Goal: Task Accomplishment & Management: Use online tool/utility

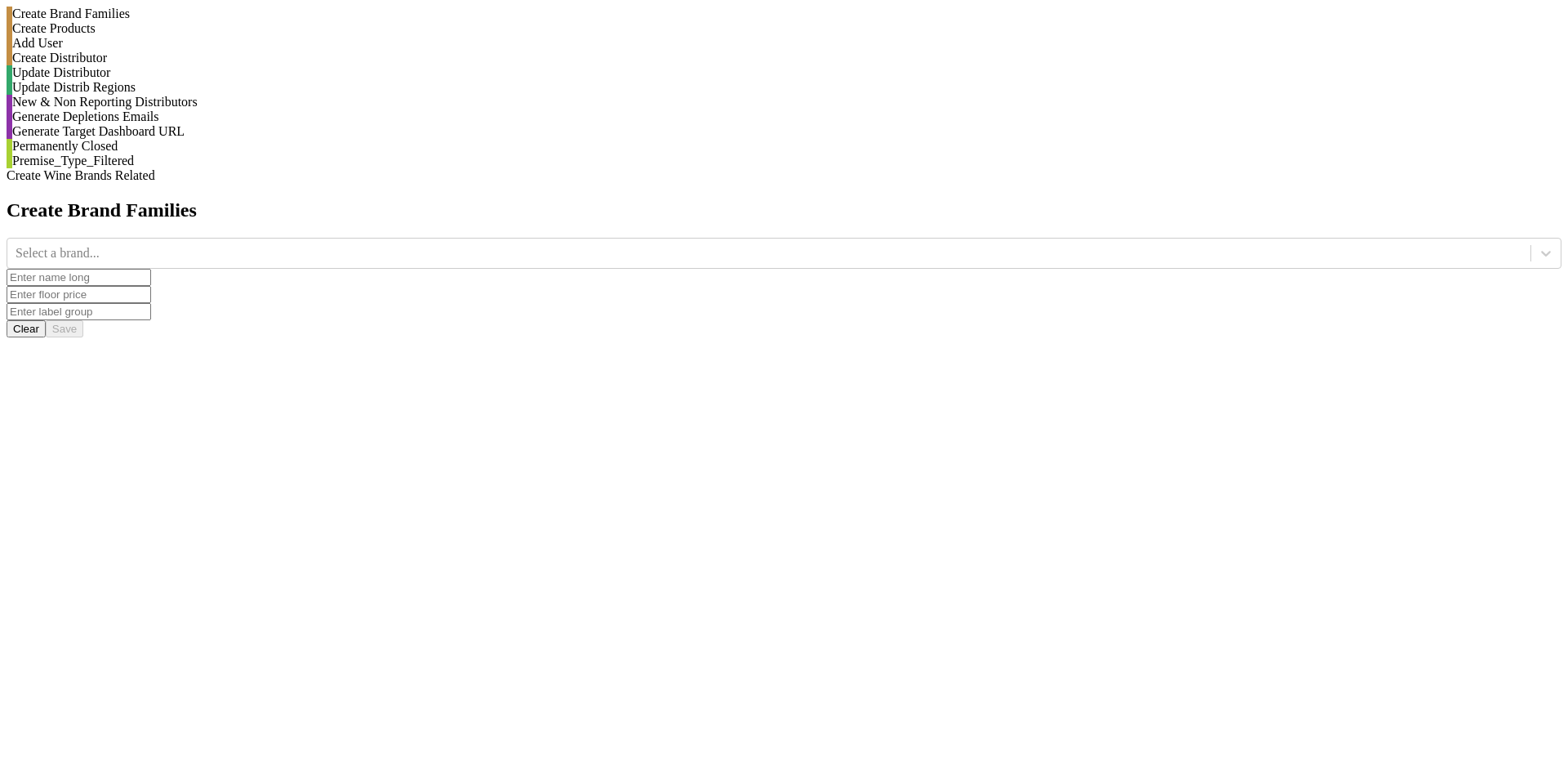
click at [230, 94] on div "Update Distrib Regions" at bounding box center [784, 87] width 1555 height 15
click at [636, 241] on div "Select a brand..." at bounding box center [768, 253] width 1523 height 25
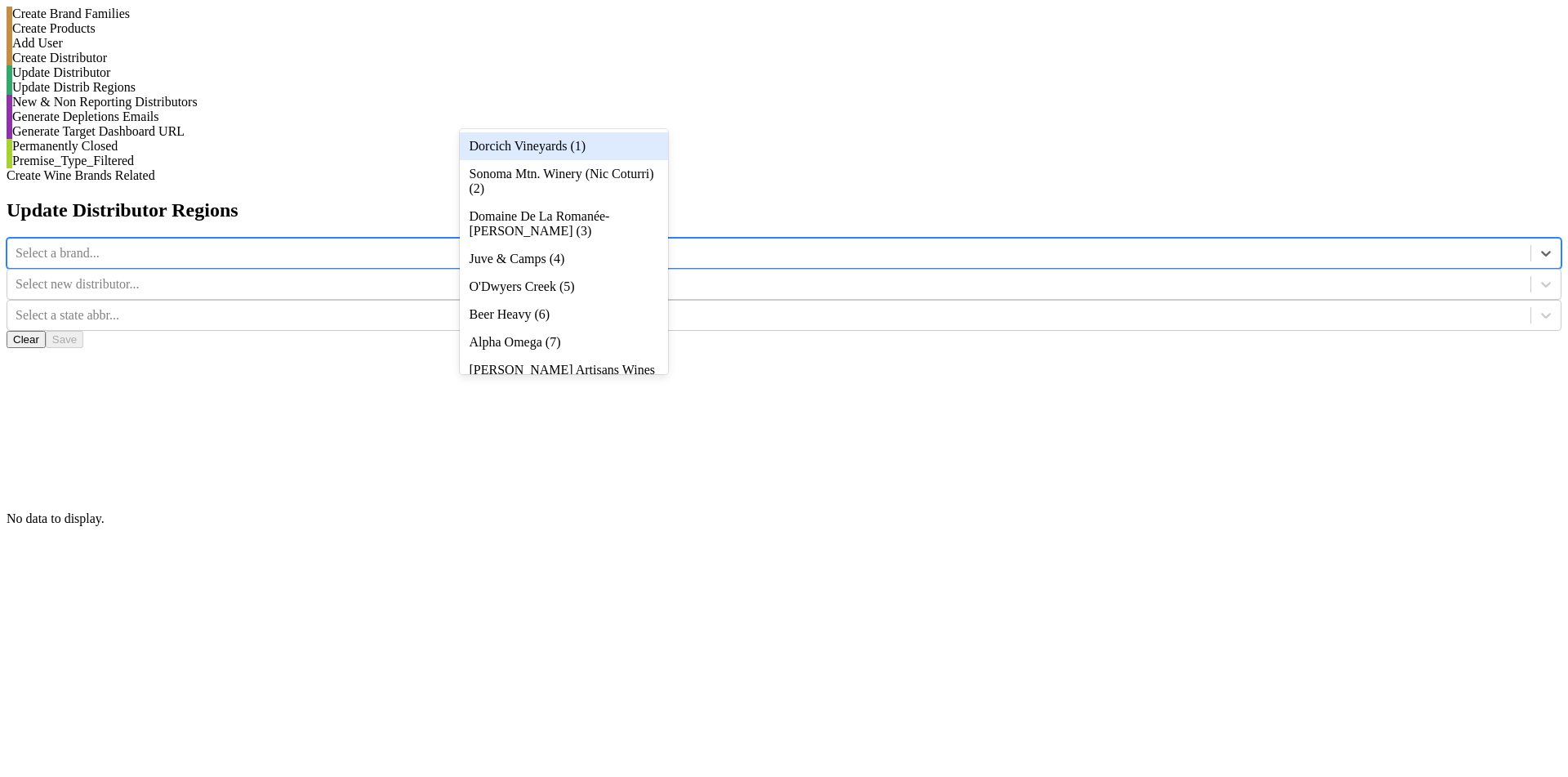
click at [637, 156] on div "Dorcich Vineyards (1)" at bounding box center [563, 146] width 208 height 27
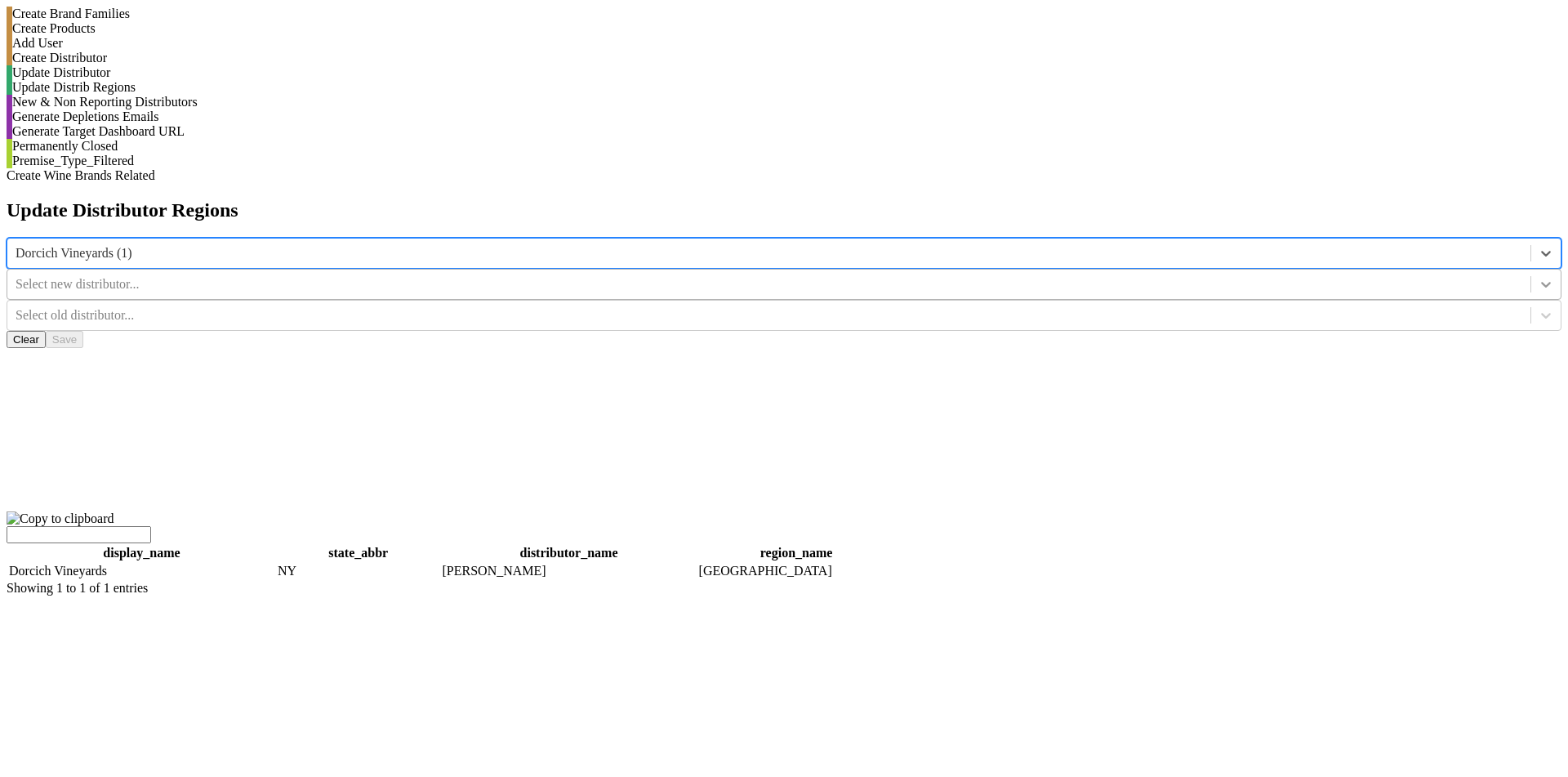
click at [1531, 269] on div at bounding box center [1546, 284] width 29 height 29
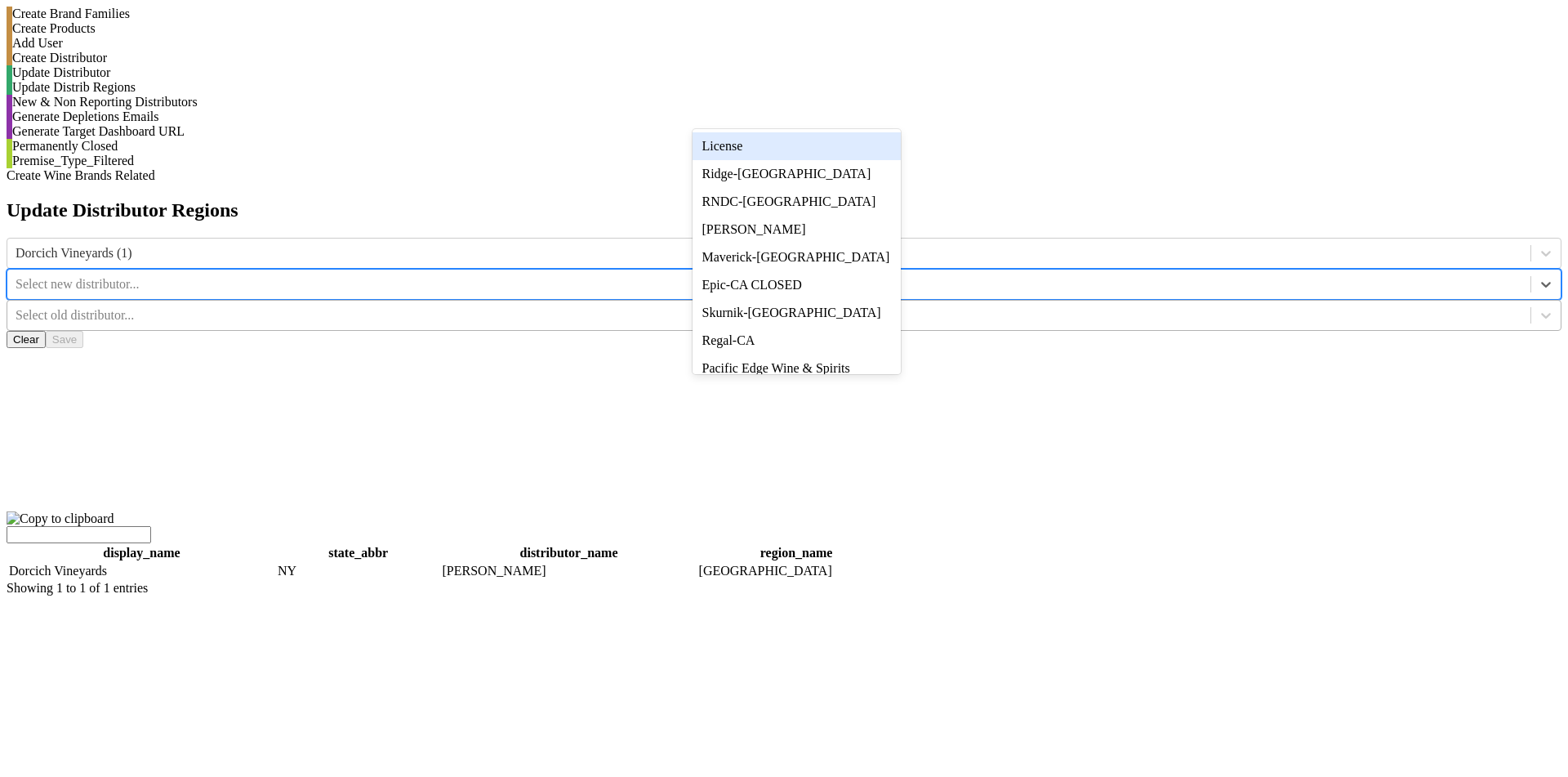
click at [945, 306] on div at bounding box center [768, 315] width 1507 height 18
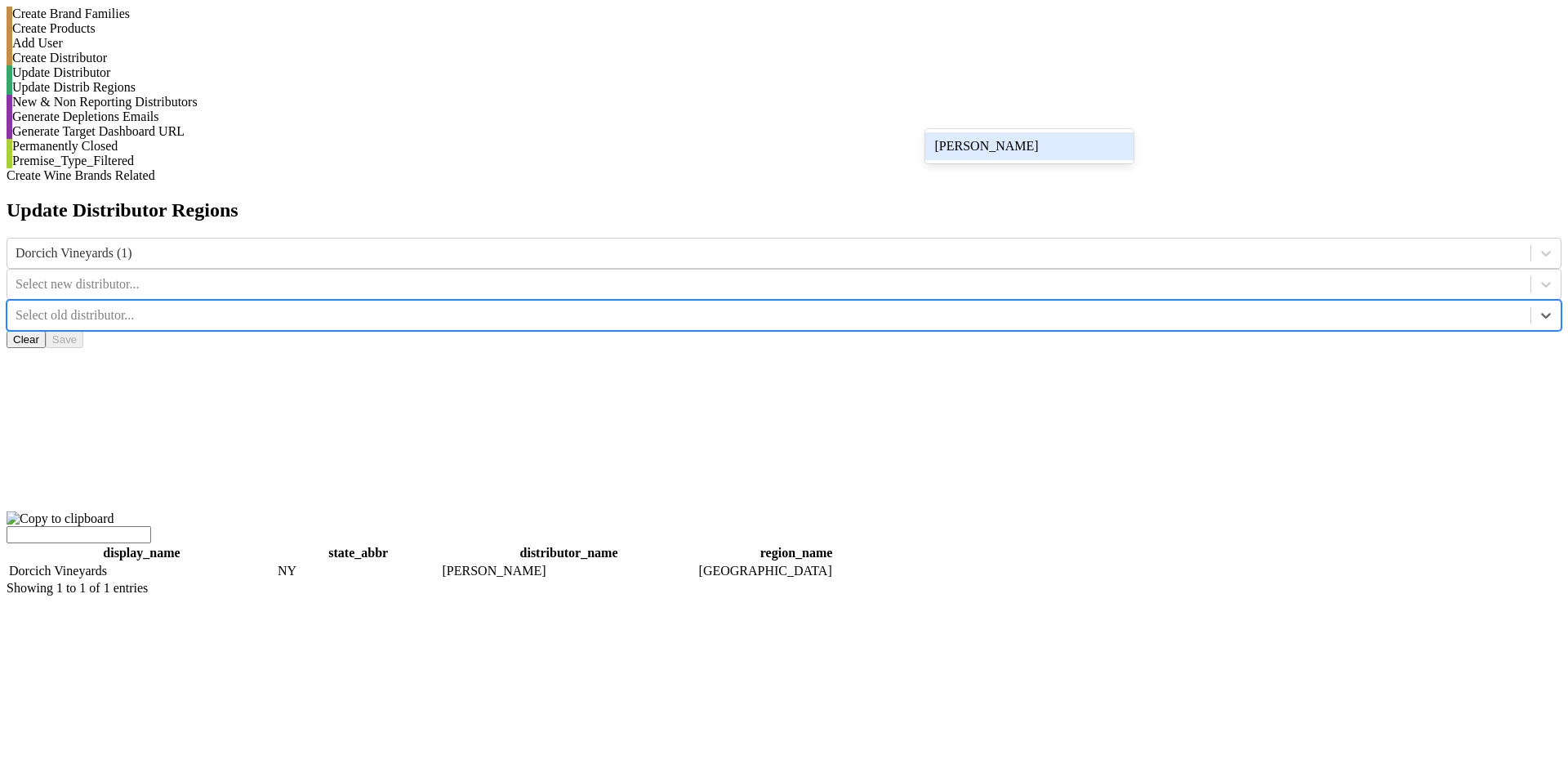
click at [953, 148] on div "[PERSON_NAME]" at bounding box center [1029, 146] width 208 height 27
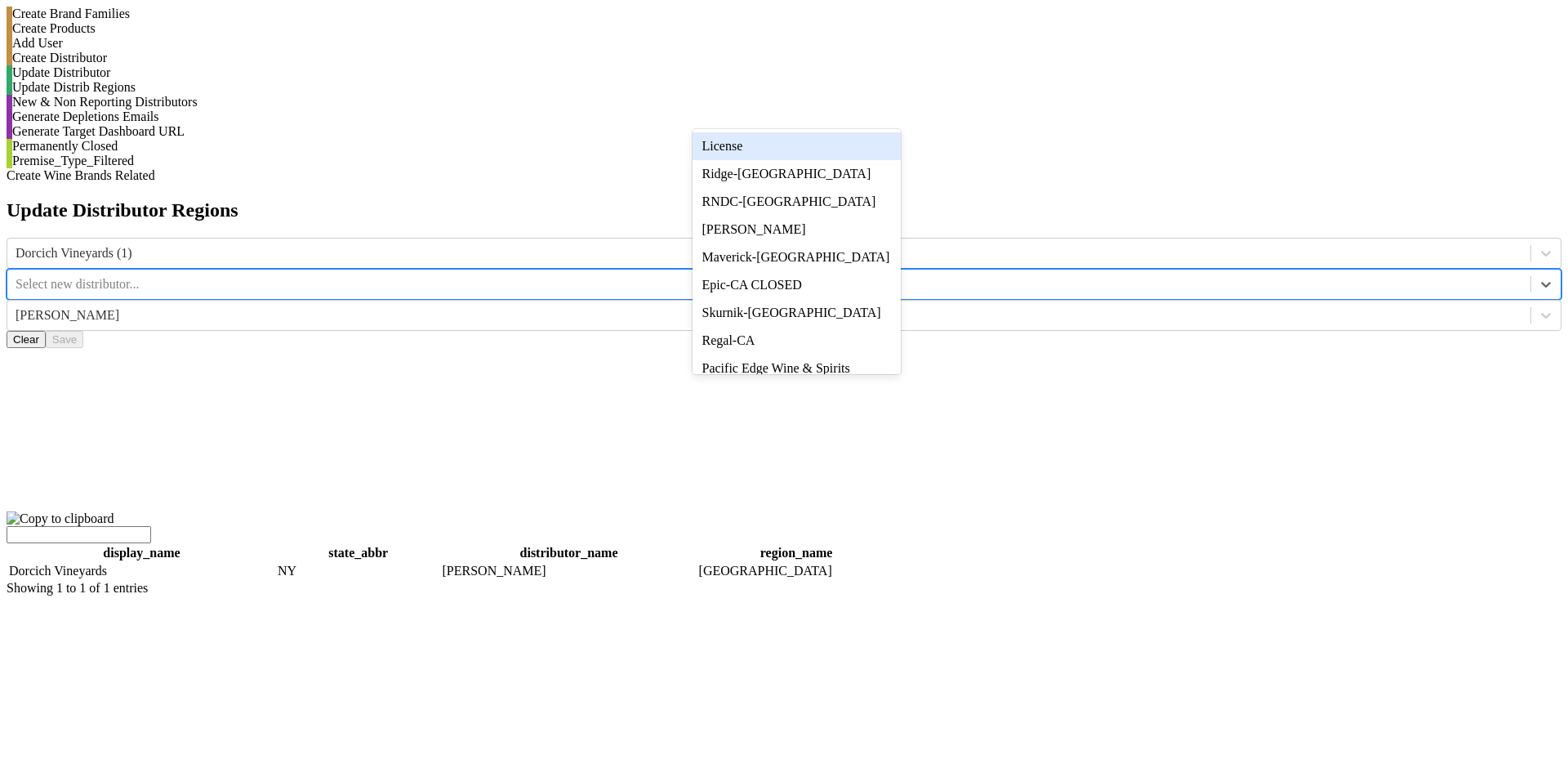
click at [869, 272] on div "Select new distributor..." at bounding box center [768, 284] width 1523 height 25
click at [867, 202] on div "RNDC-[GEOGRAPHIC_DATA]" at bounding box center [796, 202] width 208 height 27
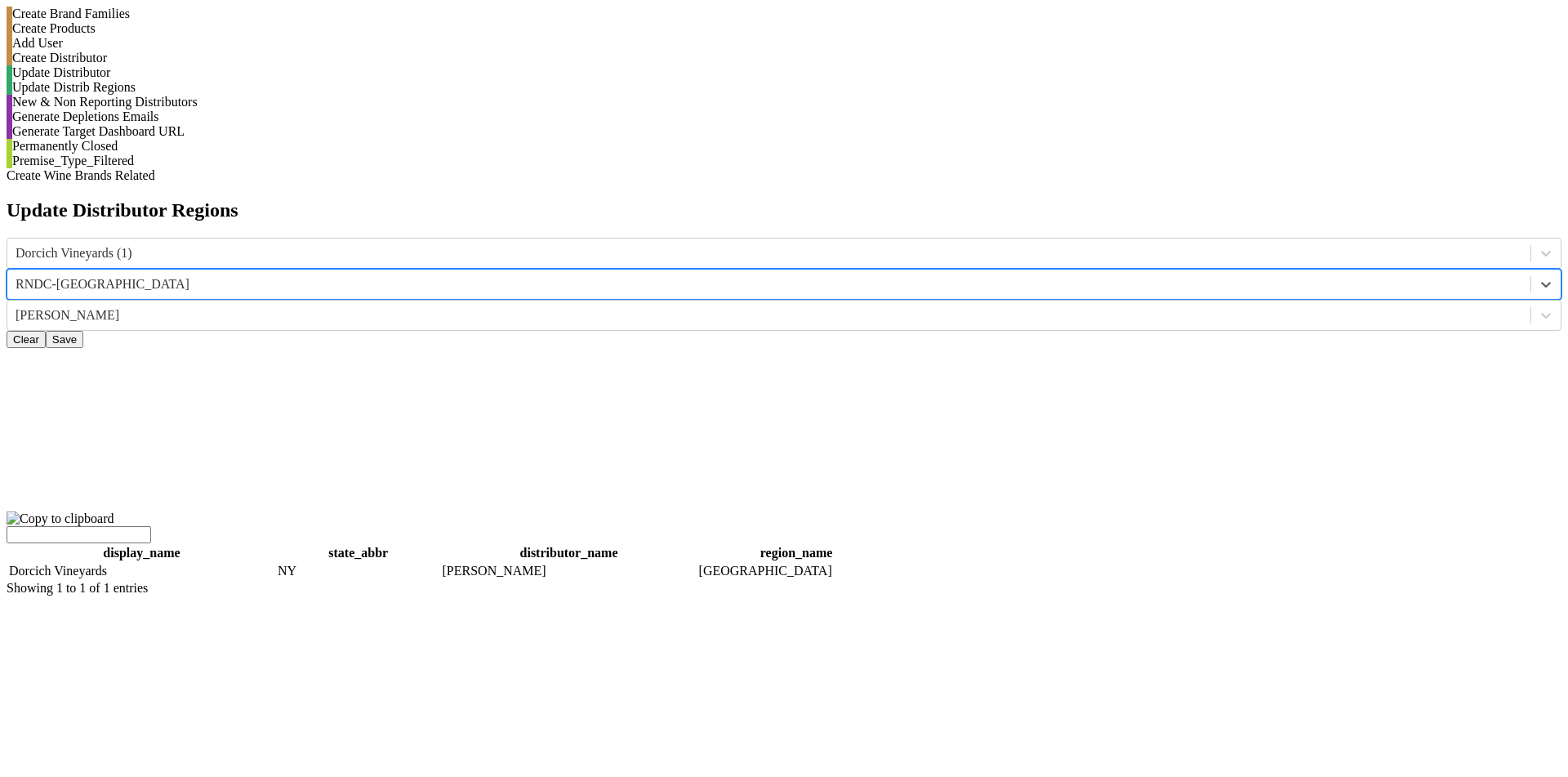
click at [83, 331] on button "Save" at bounding box center [64, 339] width 38 height 17
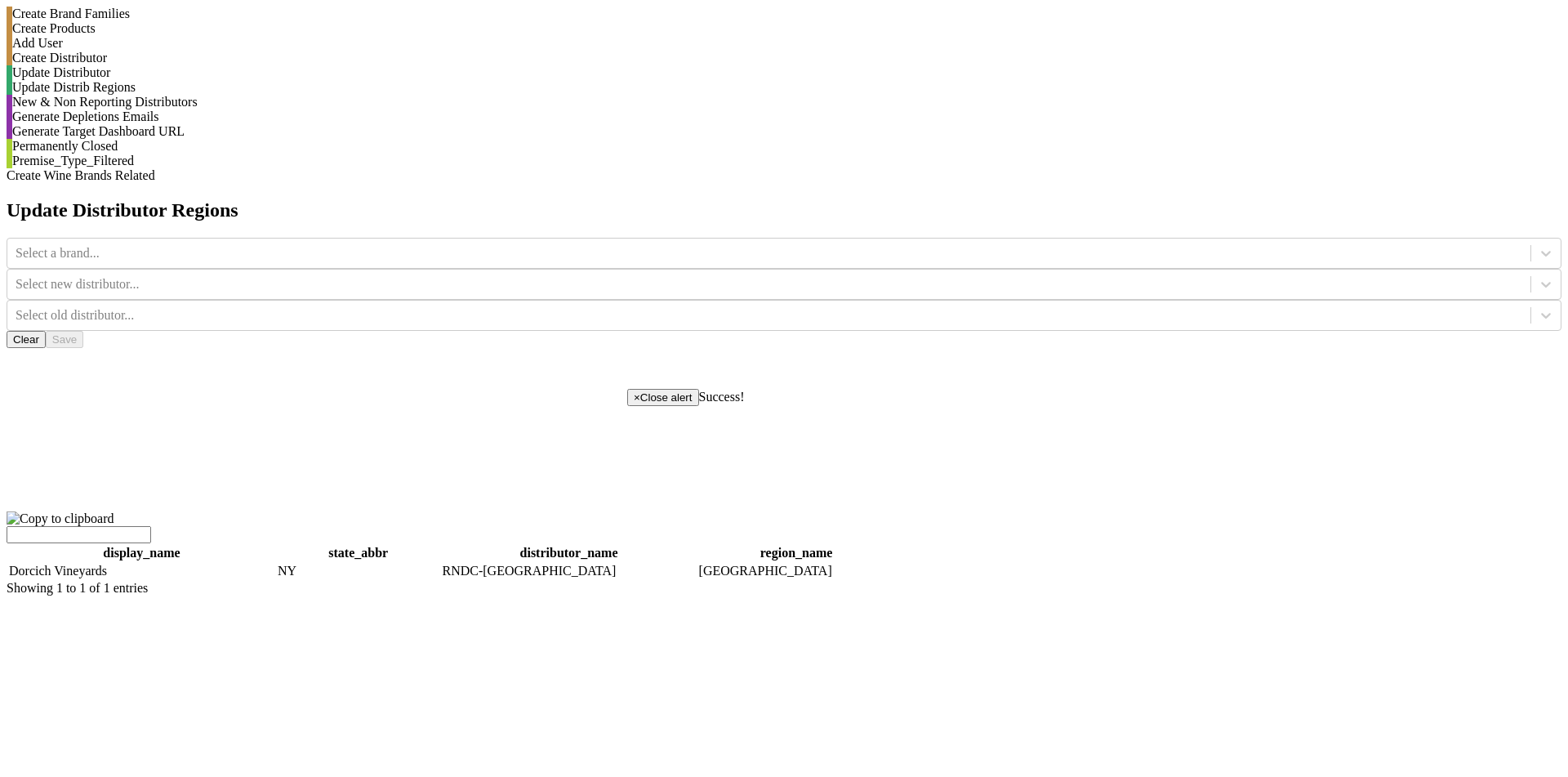
click at [46, 331] on button "Clear" at bounding box center [26, 339] width 39 height 17
click at [1538, 246] on icon at bounding box center [1546, 254] width 16 height 16
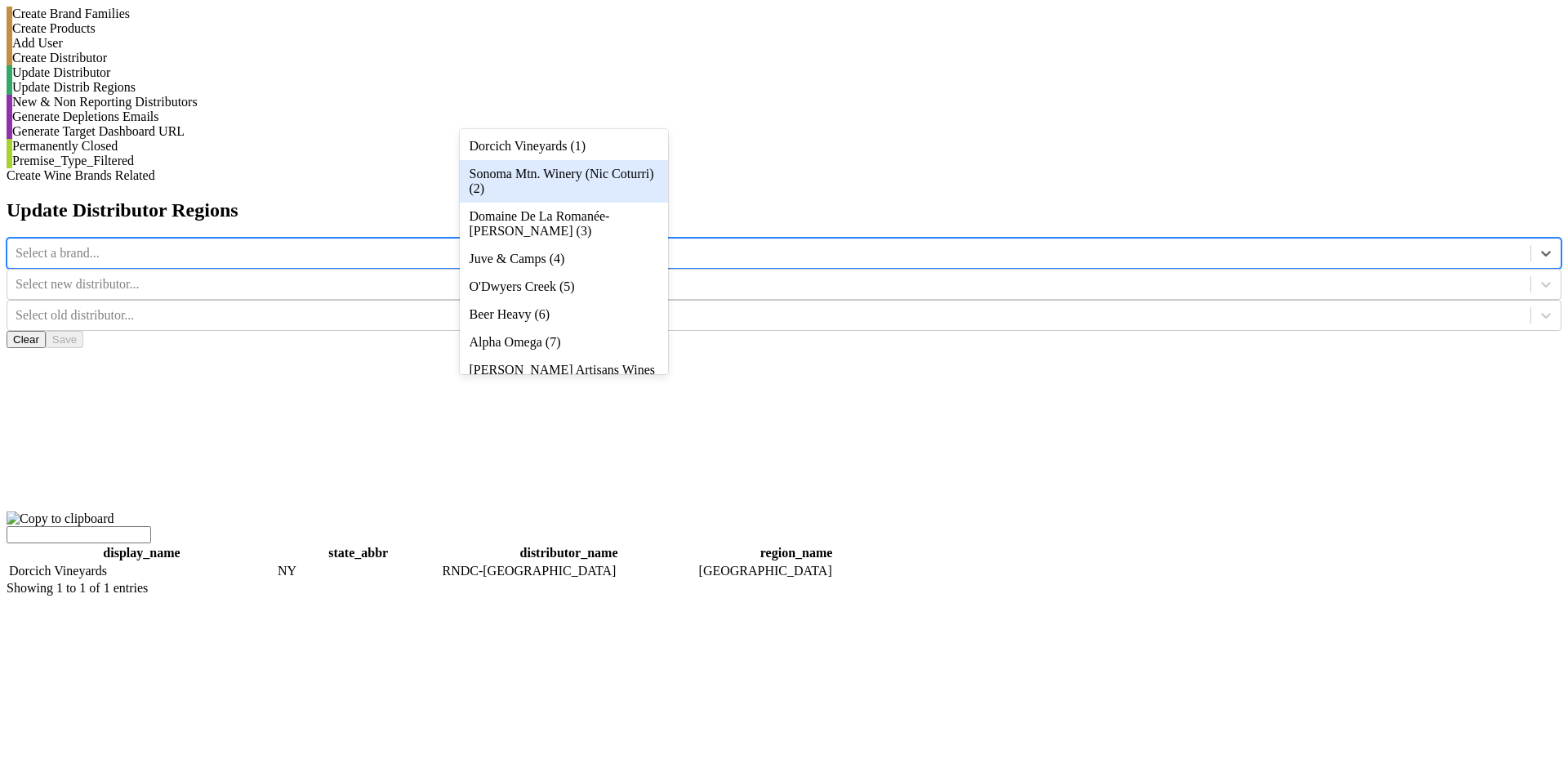
click at [639, 181] on div "Sonoma Mtn. Winery (Nic Coturri) (2)" at bounding box center [563, 181] width 208 height 42
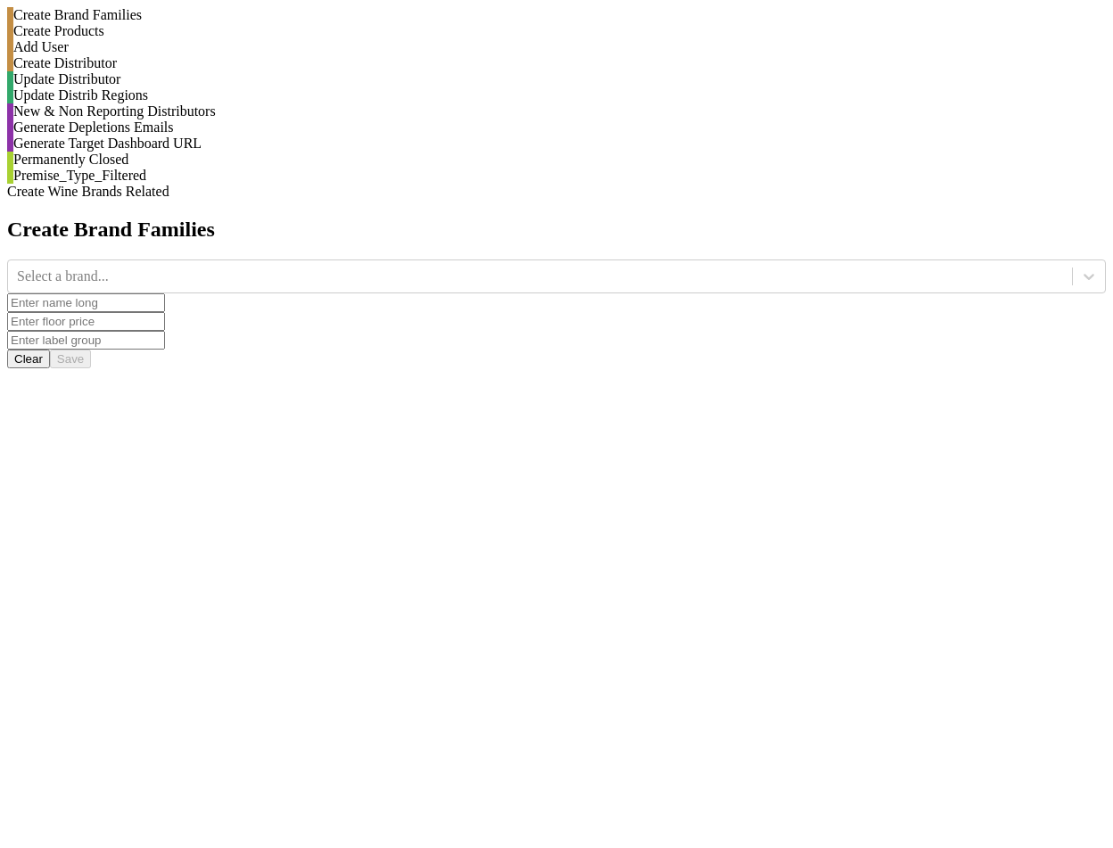
click at [185, 103] on div "Update Distrib Regions" at bounding box center [556, 95] width 1099 height 16
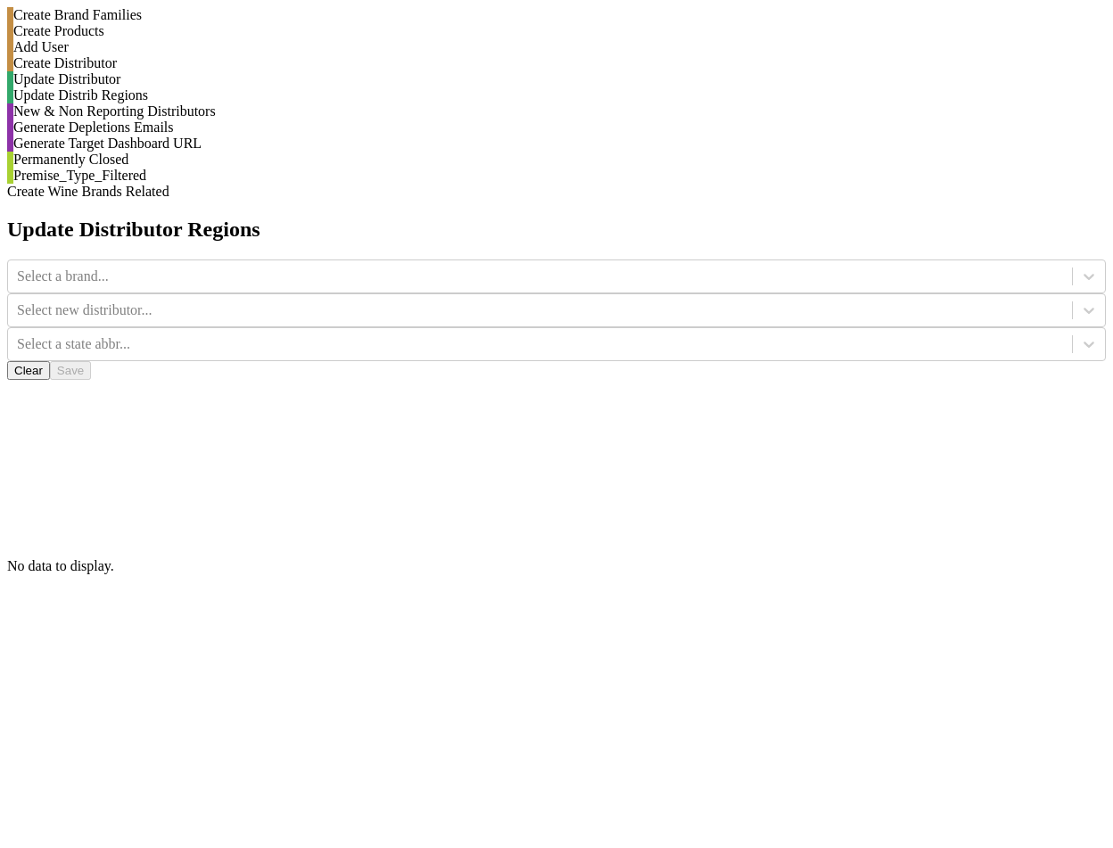
click at [416, 259] on div "Select a brand..." at bounding box center [556, 276] width 1099 height 34
click at [419, 267] on div at bounding box center [540, 277] width 1046 height 20
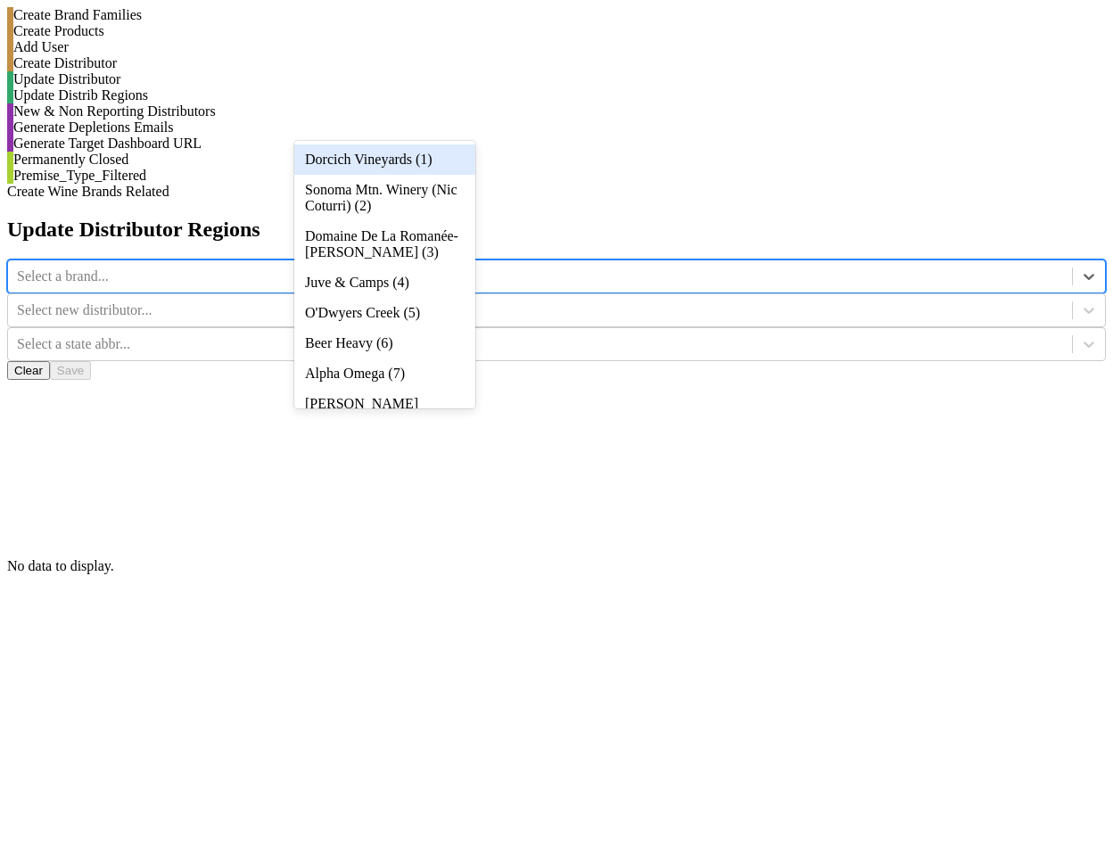
click at [422, 152] on div "Dorcich Vineyards (1)" at bounding box center [384, 159] width 181 height 30
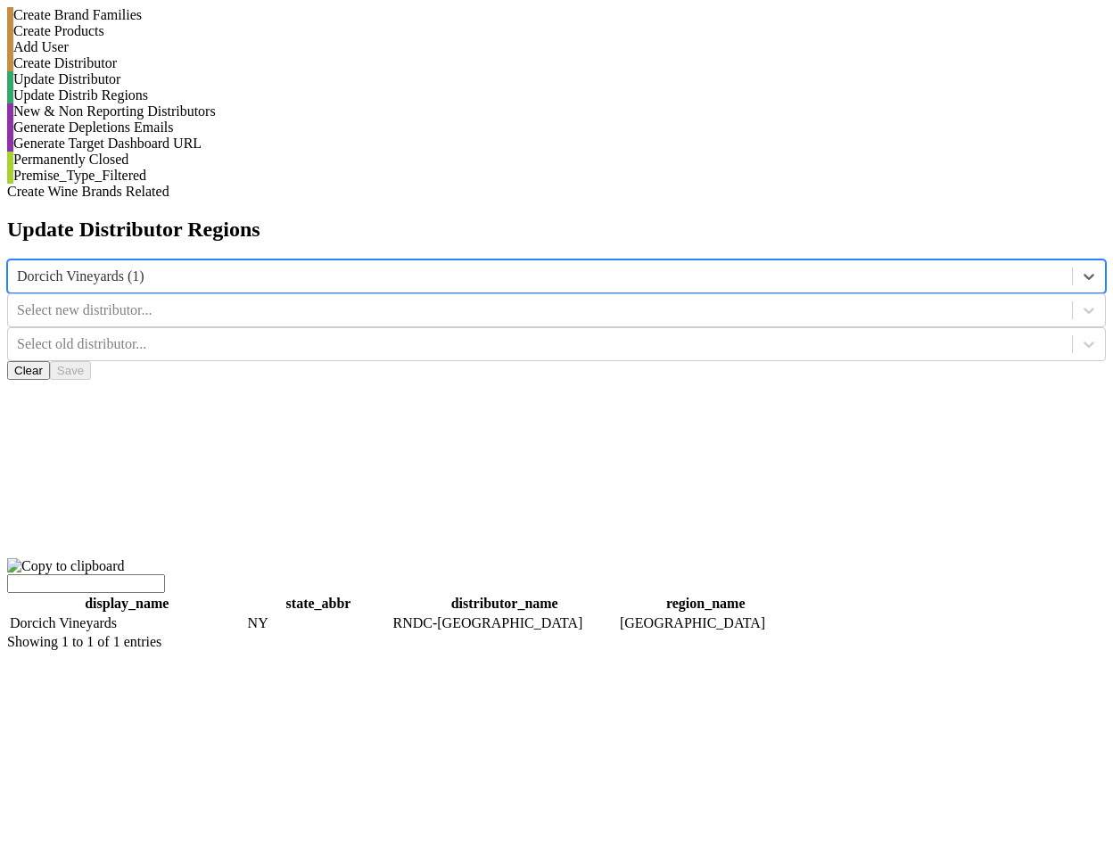
click at [50, 361] on button "Clear" at bounding box center [28, 370] width 43 height 19
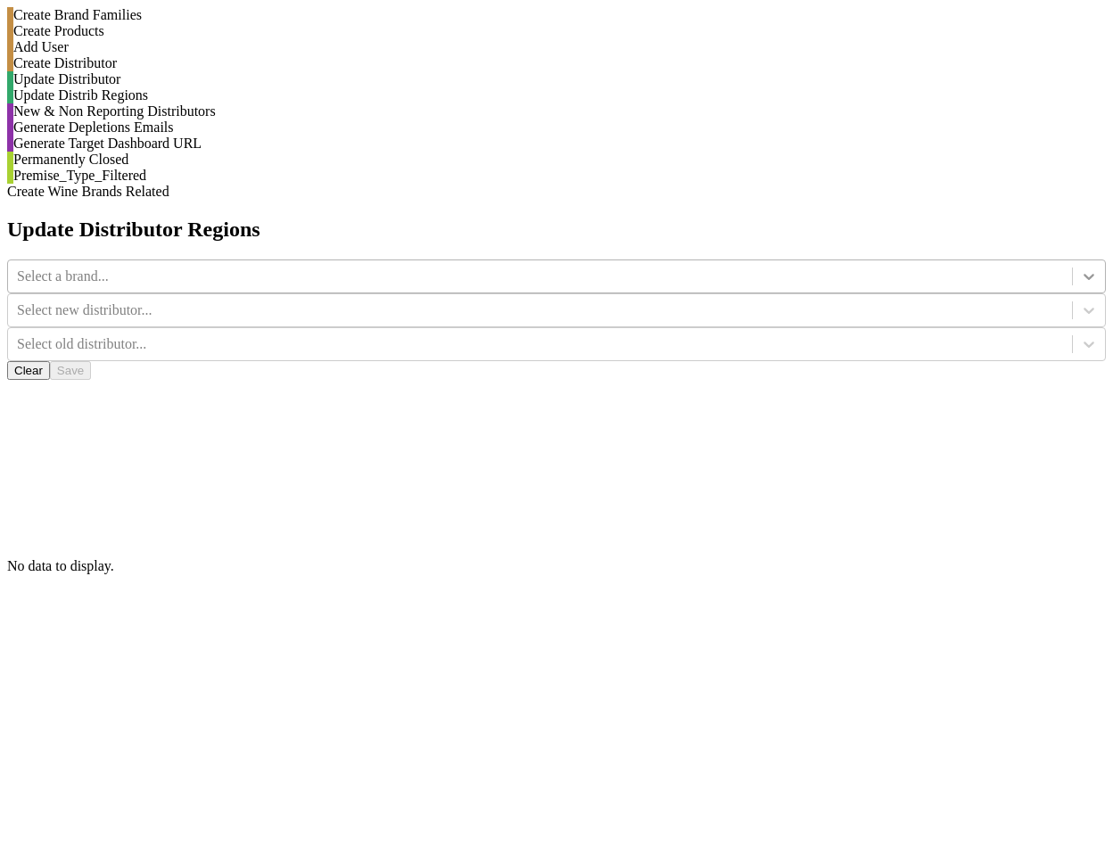
click at [1073, 260] on div at bounding box center [1089, 276] width 32 height 32
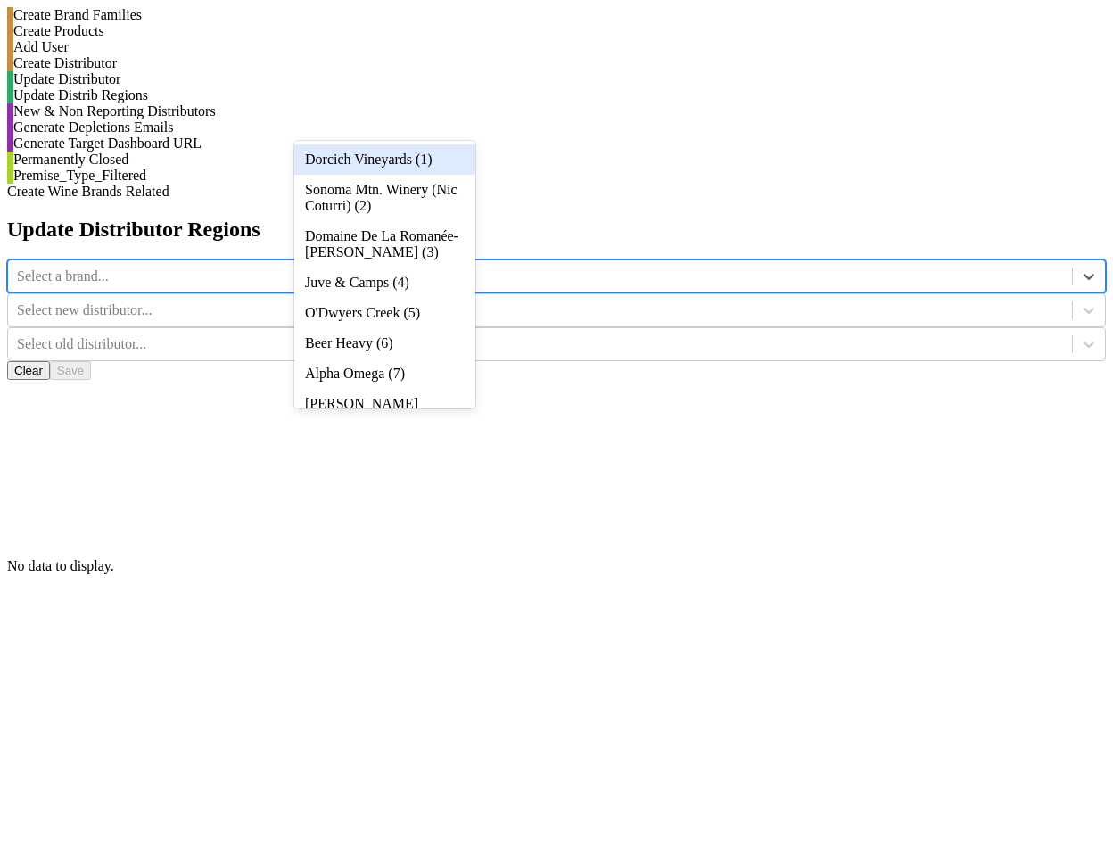
click at [435, 161] on div "Dorcich Vineyards (1)" at bounding box center [384, 159] width 181 height 30
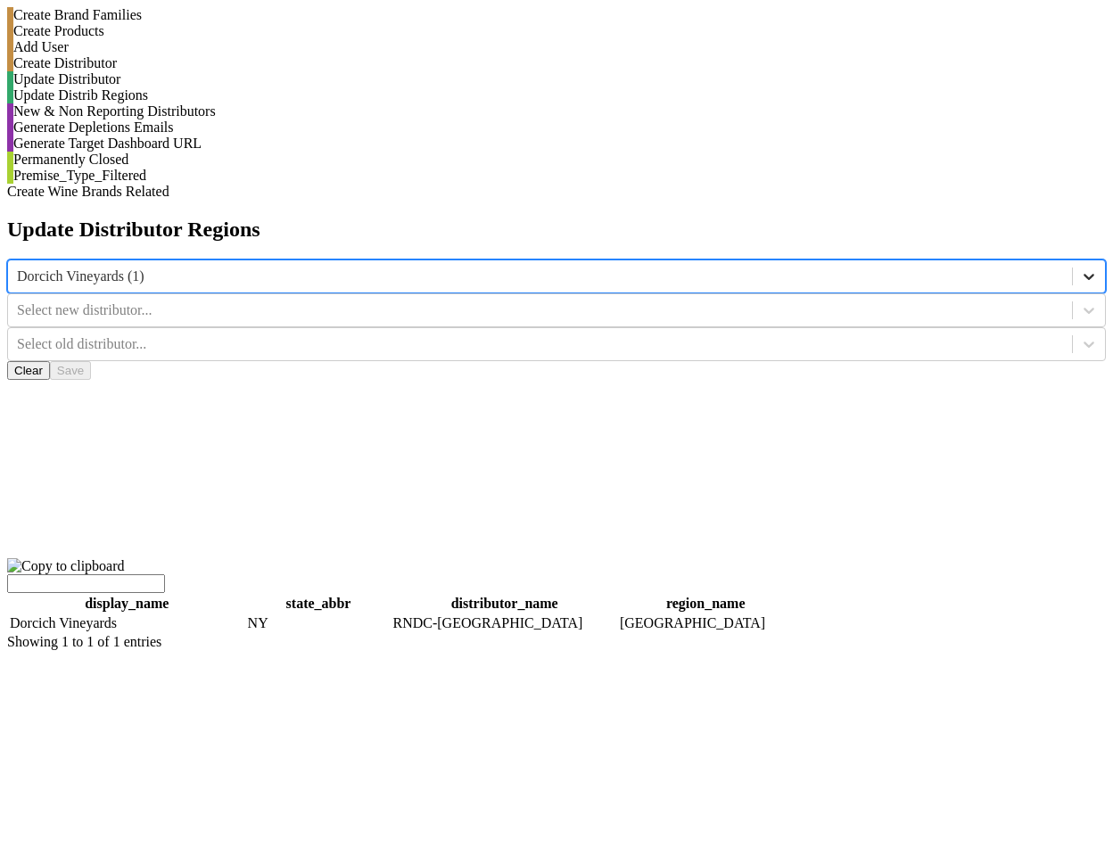
click at [1073, 260] on div at bounding box center [1089, 276] width 32 height 32
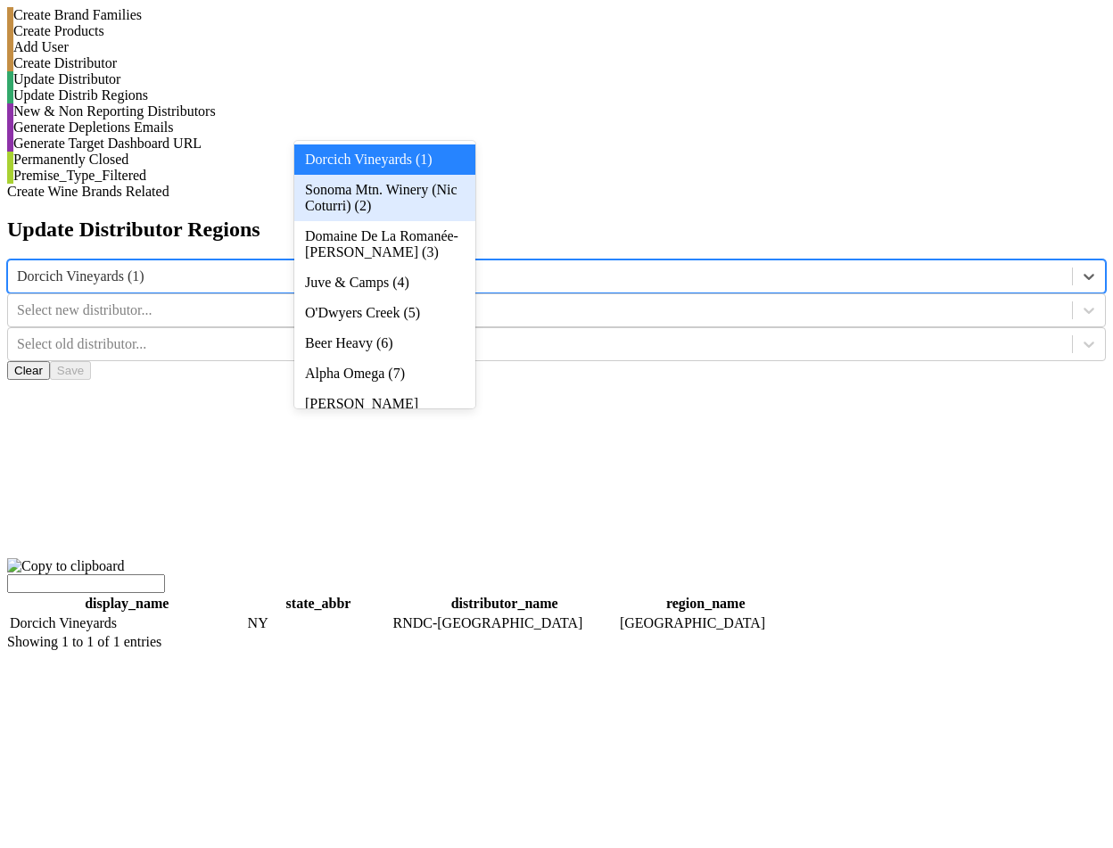
click at [455, 197] on div "Sonoma Mtn. Winery (Nic Coturri) (2)" at bounding box center [384, 198] width 181 height 46
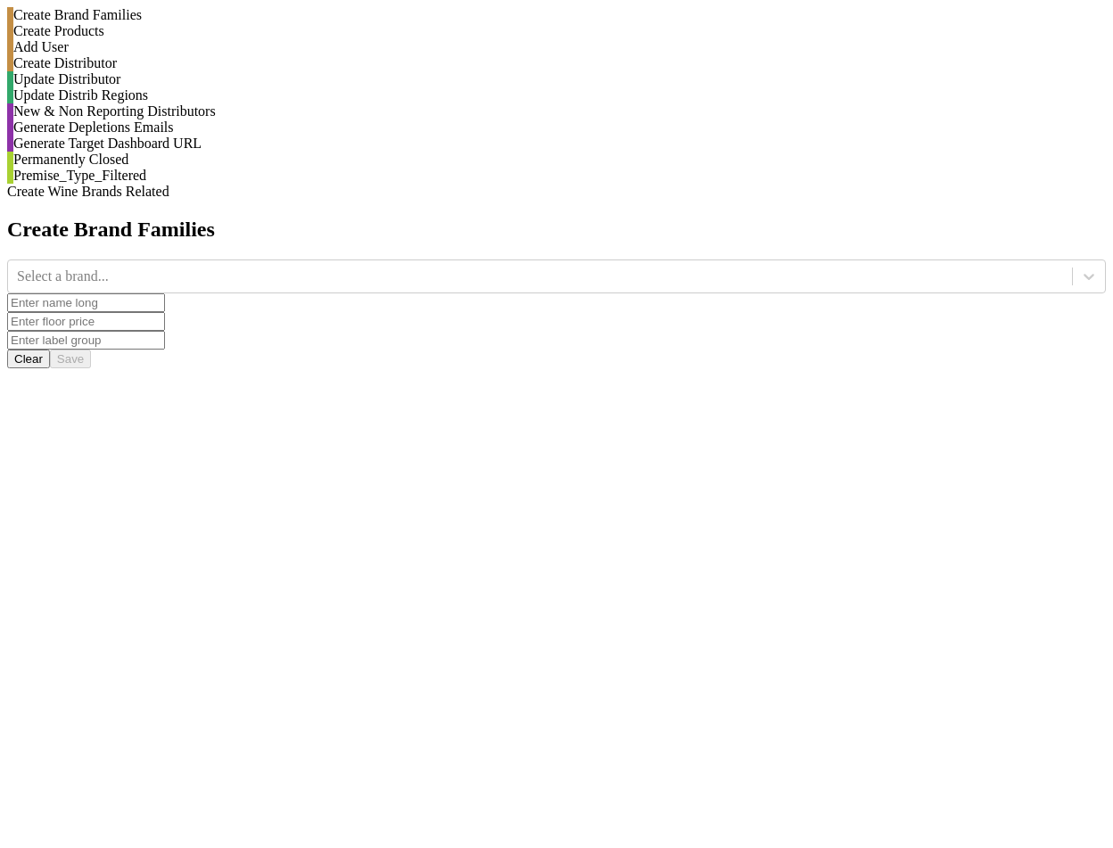
click at [239, 103] on div "Update Distrib Regions" at bounding box center [556, 95] width 1099 height 16
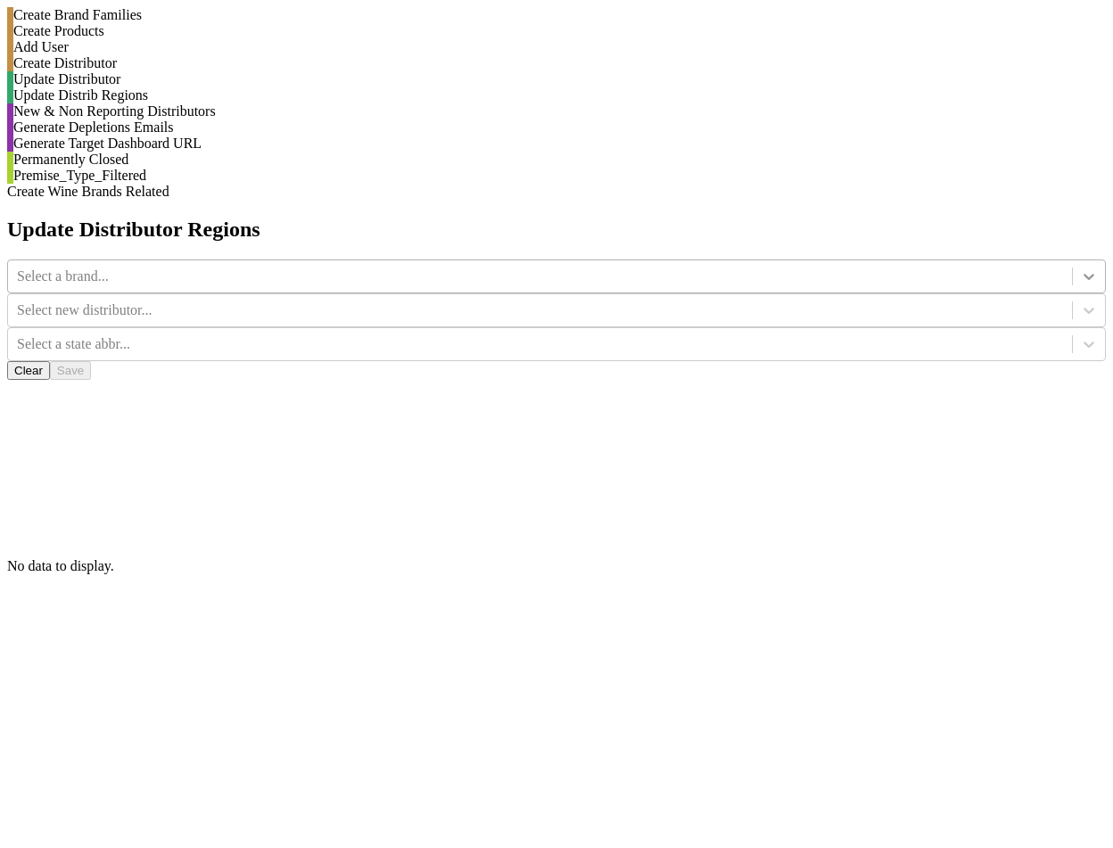
click at [1073, 260] on div at bounding box center [1089, 276] width 32 height 32
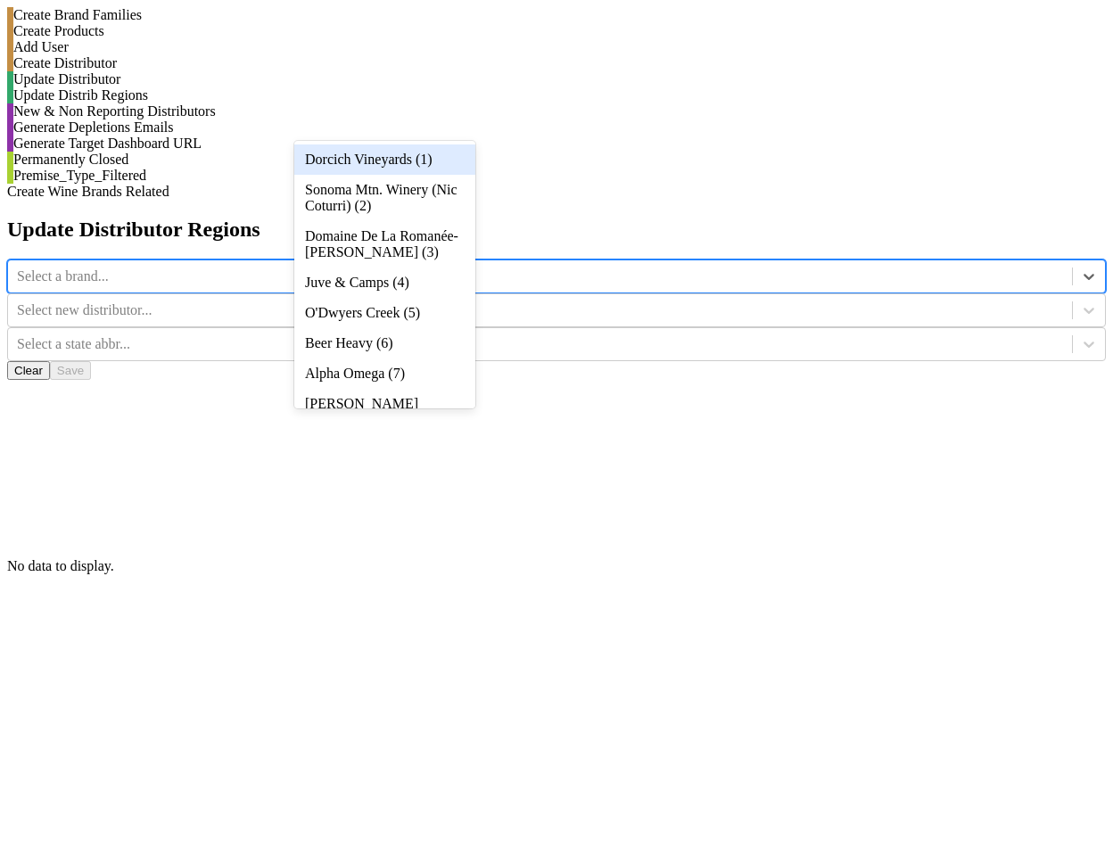
click at [454, 171] on div "Dorcich Vineyards (1)" at bounding box center [384, 159] width 181 height 30
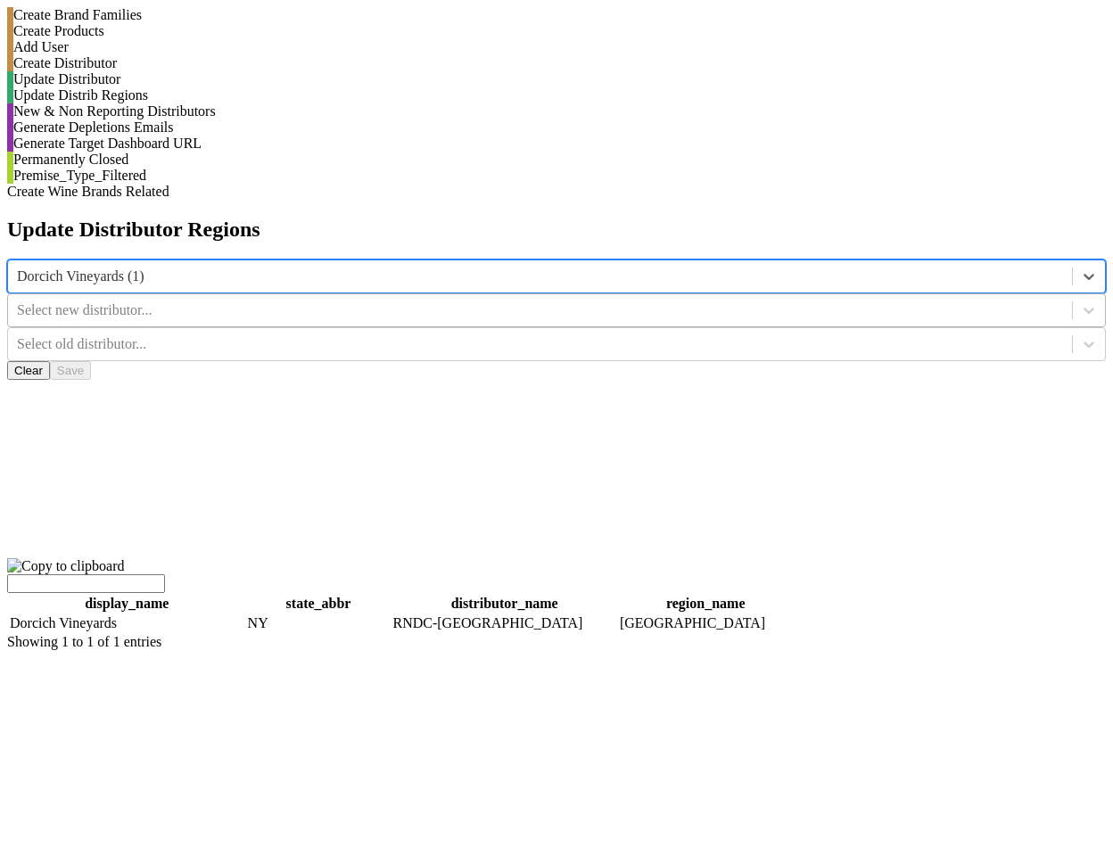
click at [593, 301] on div at bounding box center [540, 311] width 1046 height 20
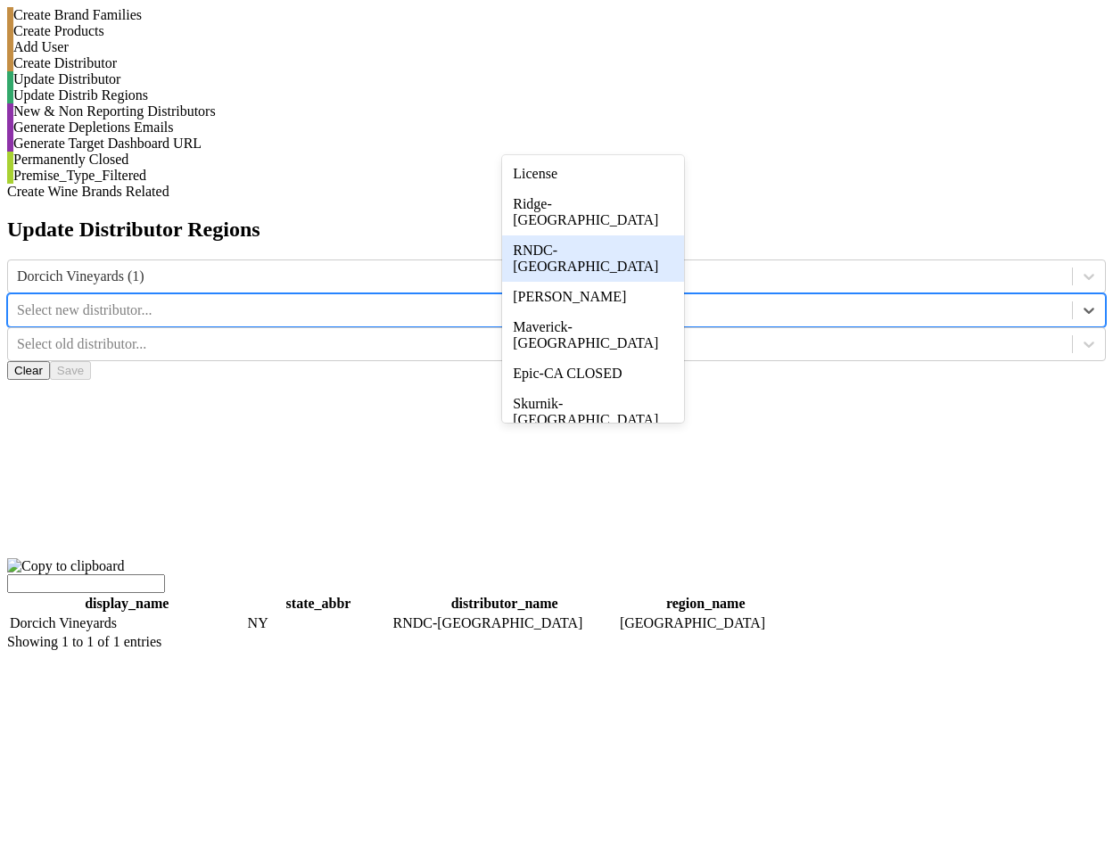
click at [622, 248] on div "RNDC-[GEOGRAPHIC_DATA]" at bounding box center [592, 258] width 181 height 46
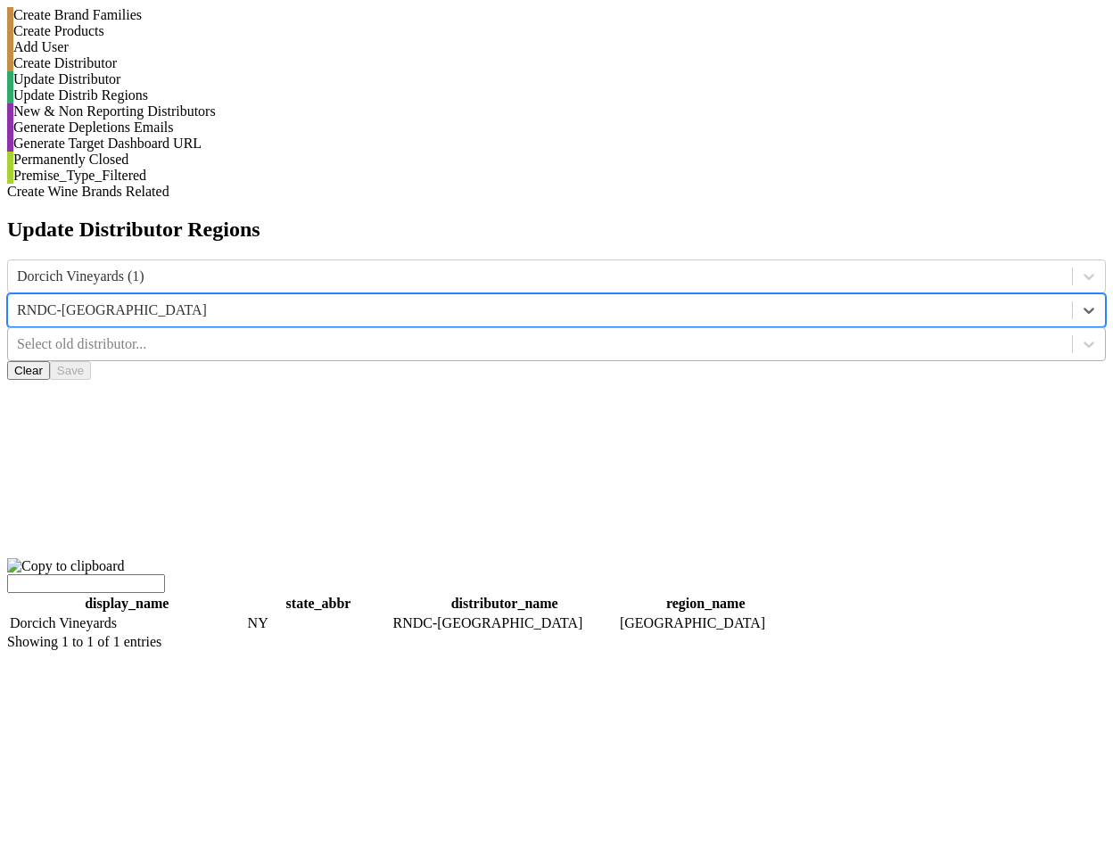
click at [753, 334] on div at bounding box center [540, 344] width 1046 height 20
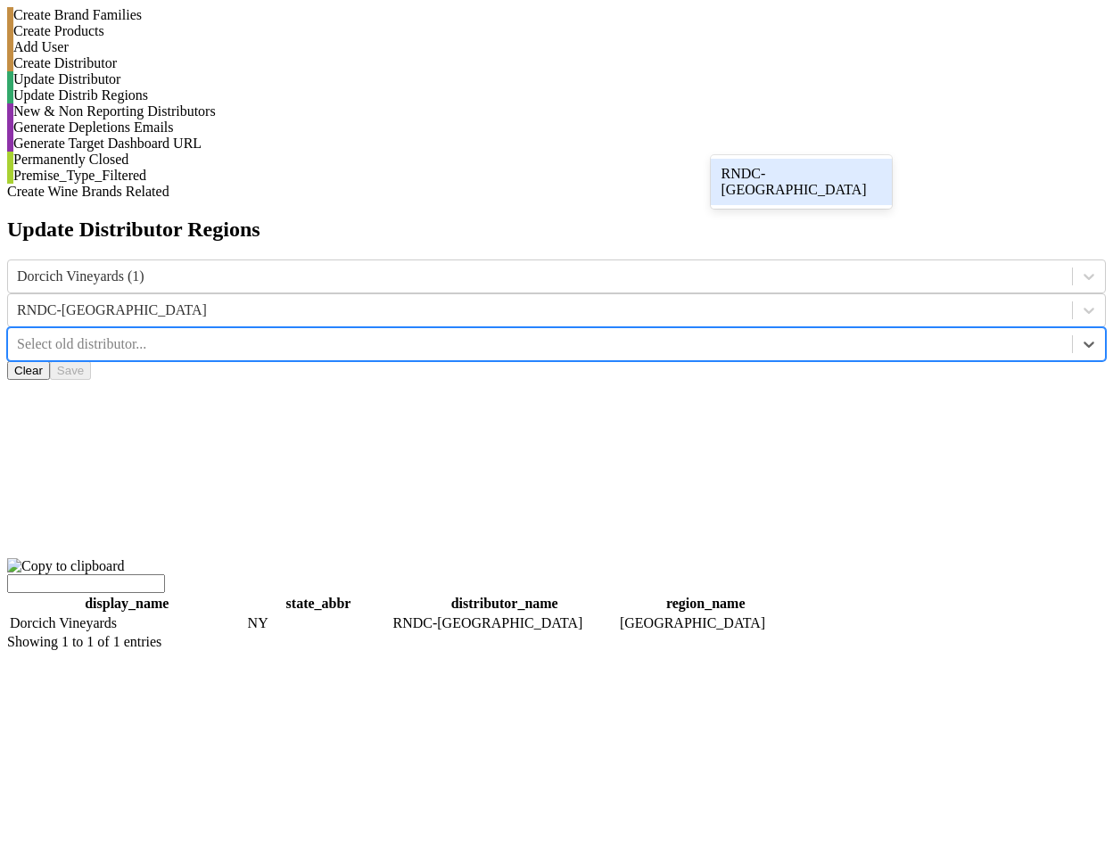
click at [760, 175] on div "RNDC-[GEOGRAPHIC_DATA]" at bounding box center [801, 182] width 181 height 46
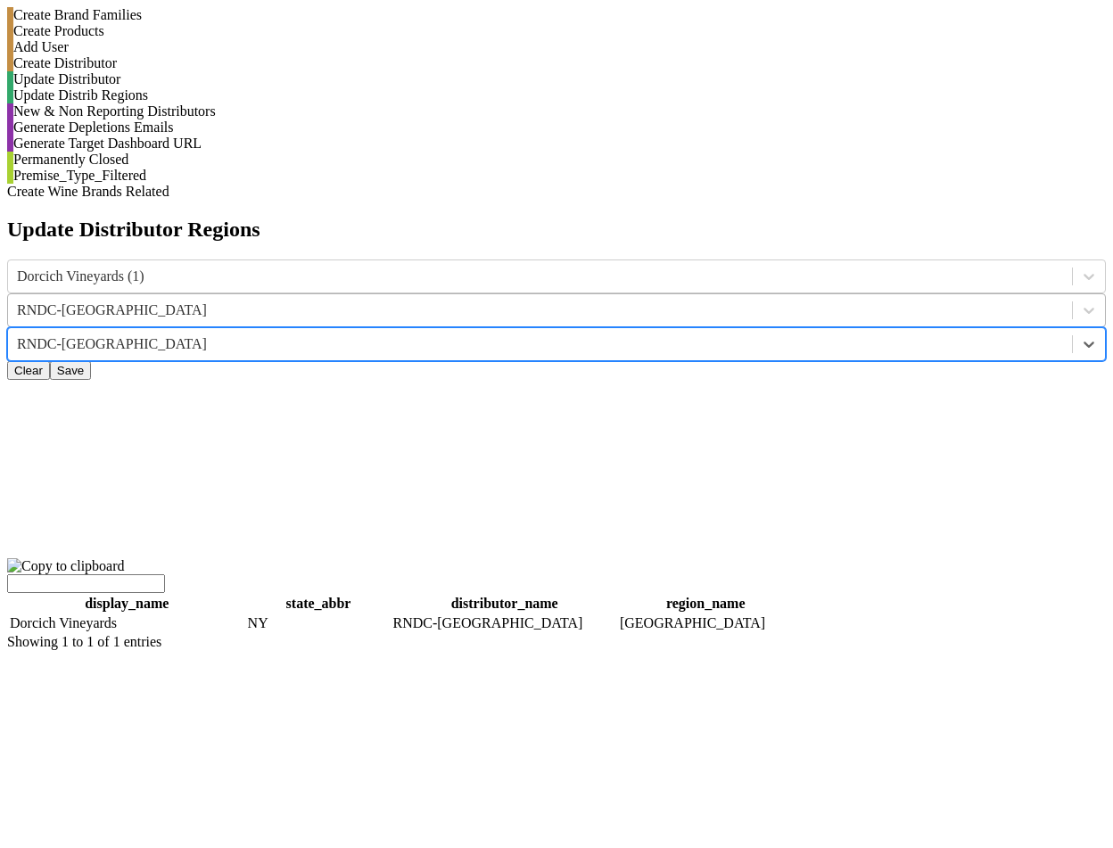
click at [612, 301] on div at bounding box center [540, 311] width 1046 height 20
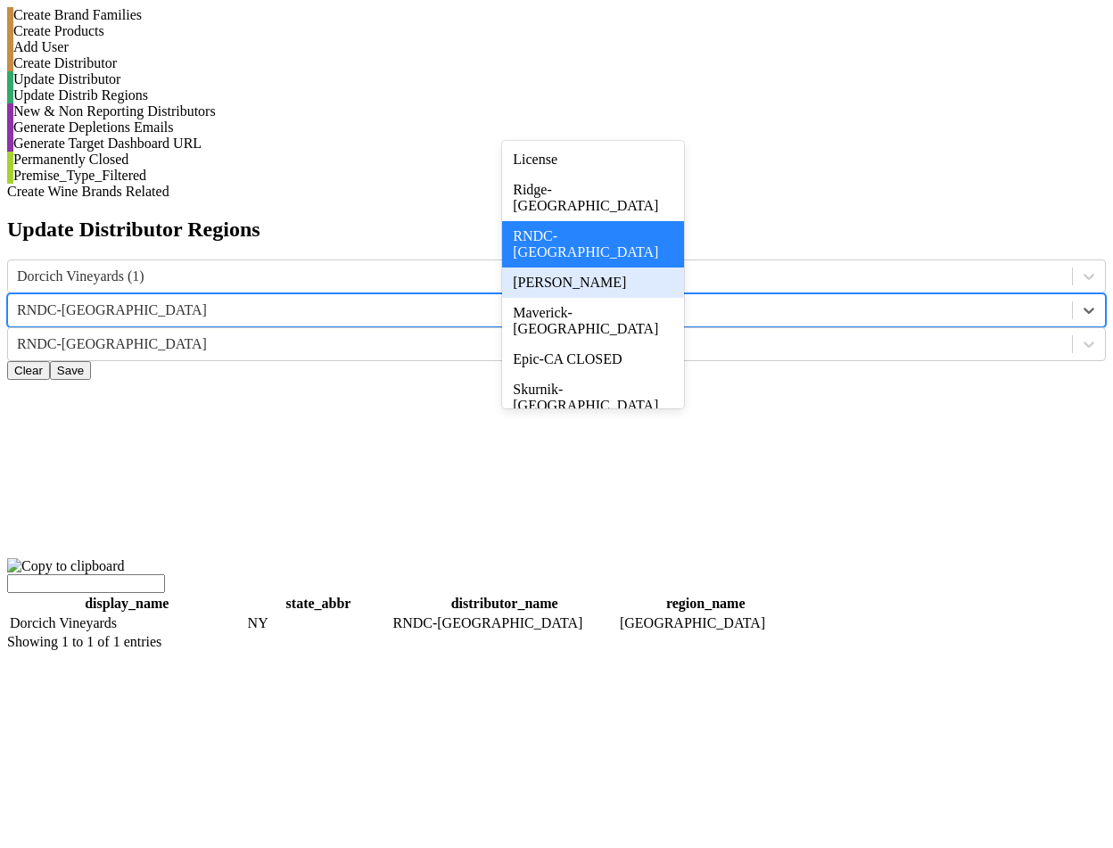
click at [629, 268] on div "[PERSON_NAME]" at bounding box center [592, 283] width 181 height 30
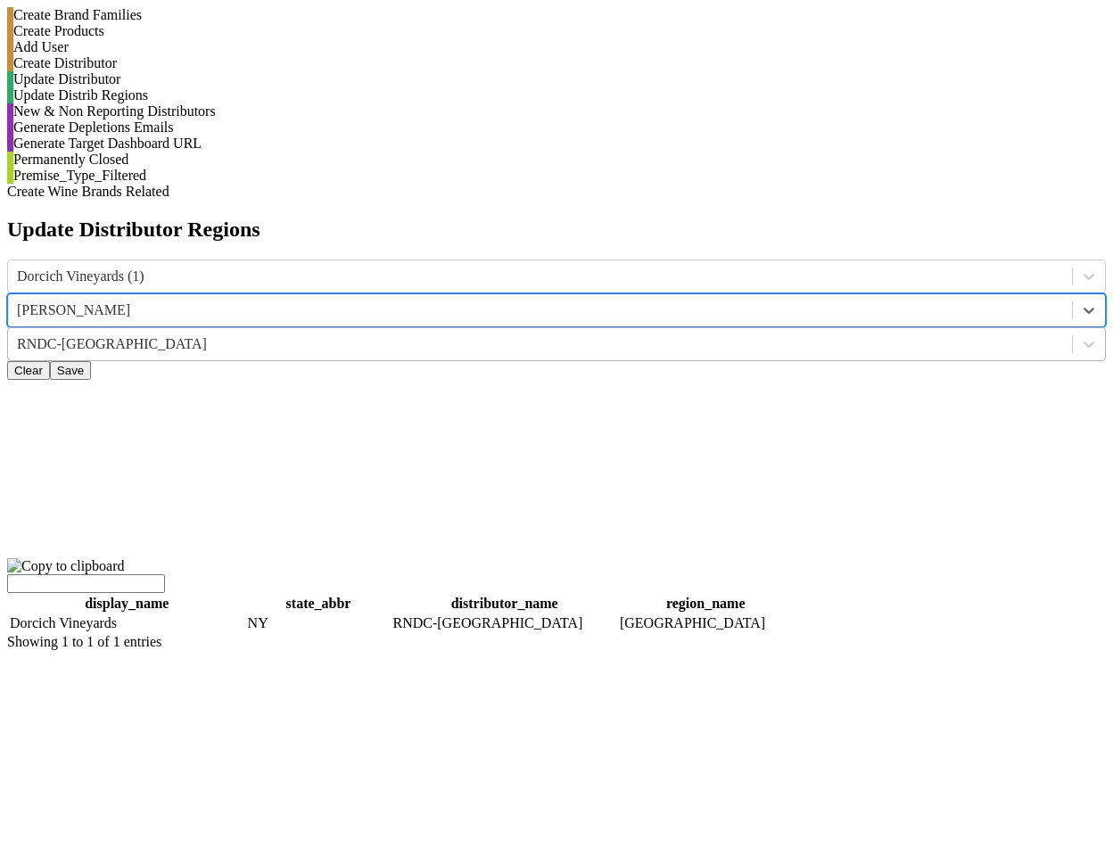
click at [740, 334] on div at bounding box center [540, 344] width 1046 height 20
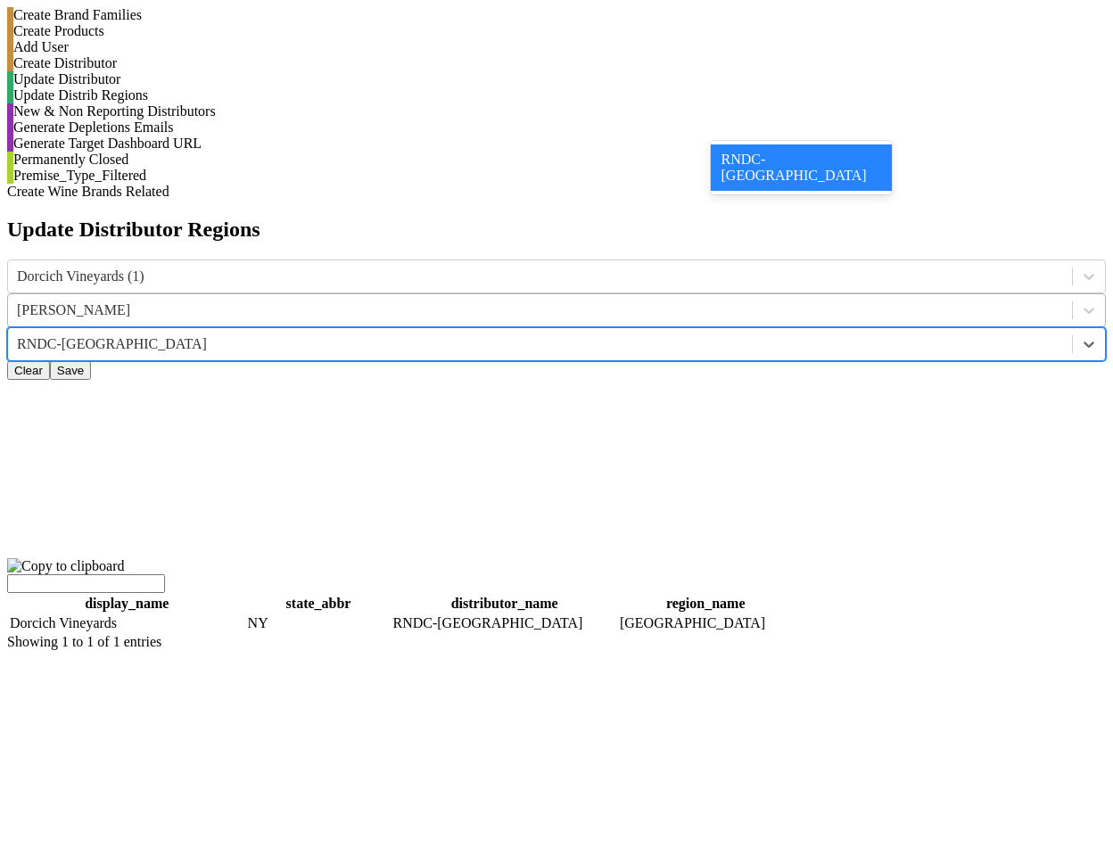
click at [631, 301] on div at bounding box center [540, 311] width 1046 height 20
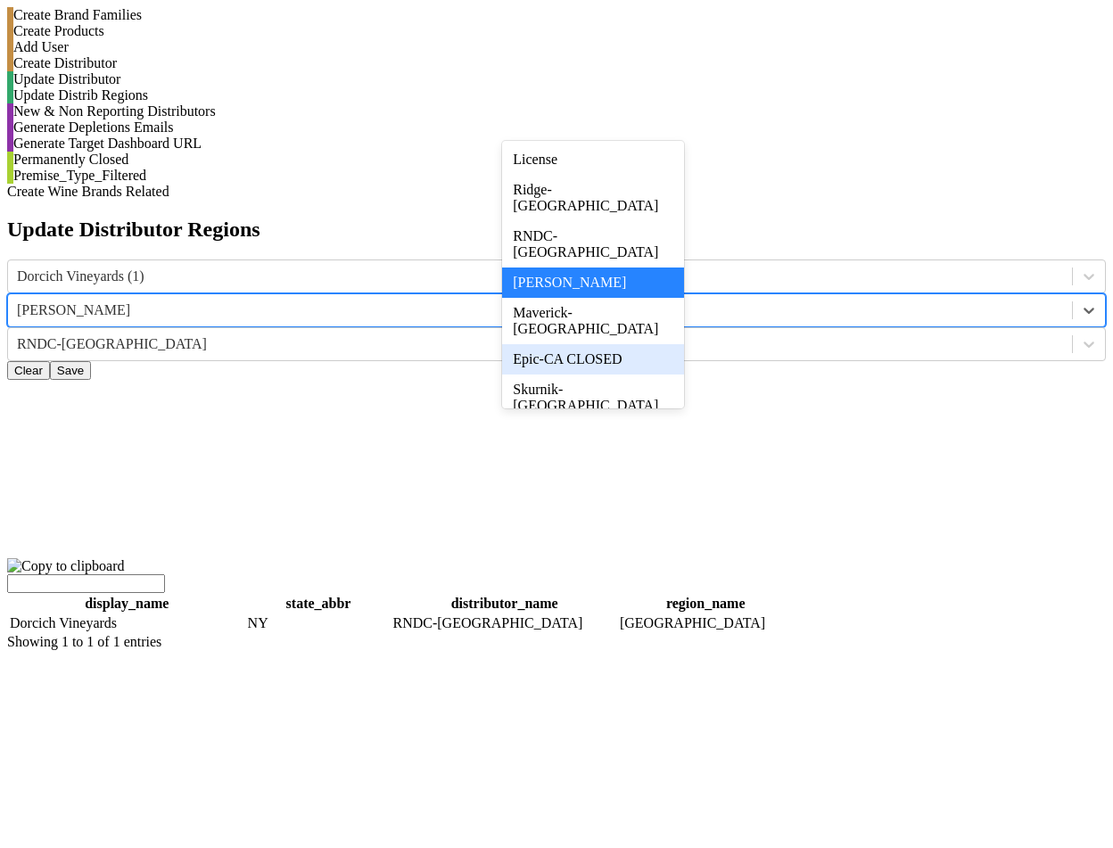
click at [640, 344] on div "Epic-CA CLOSED" at bounding box center [592, 359] width 181 height 30
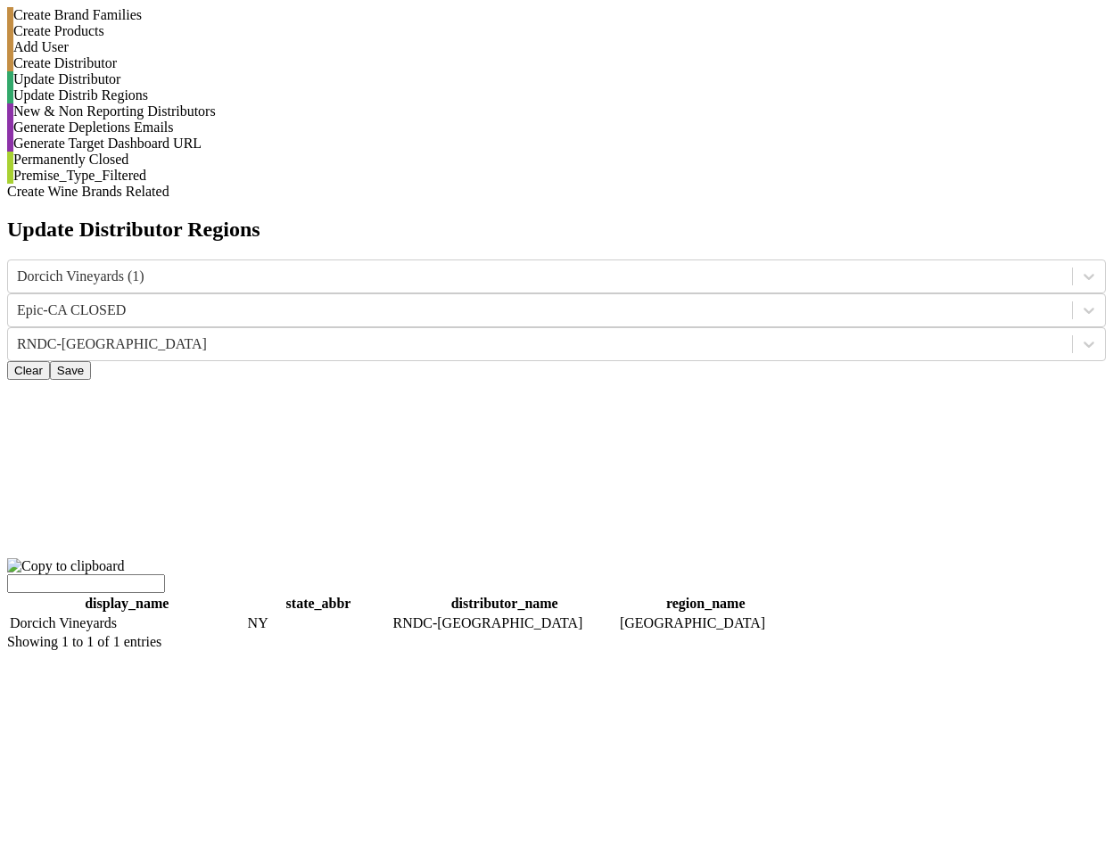
click at [50, 361] on button "Clear" at bounding box center [28, 370] width 43 height 19
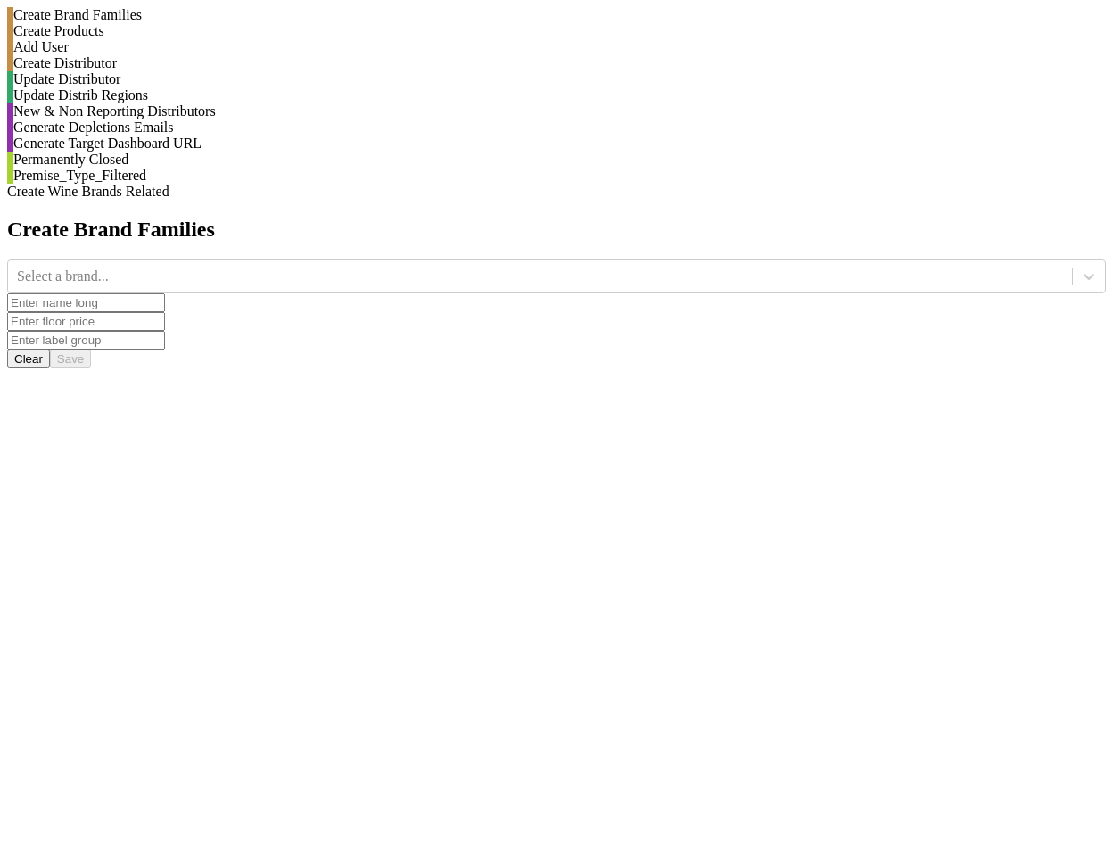
click at [185, 103] on div "Update Distrib Regions" at bounding box center [559, 95] width 1092 height 16
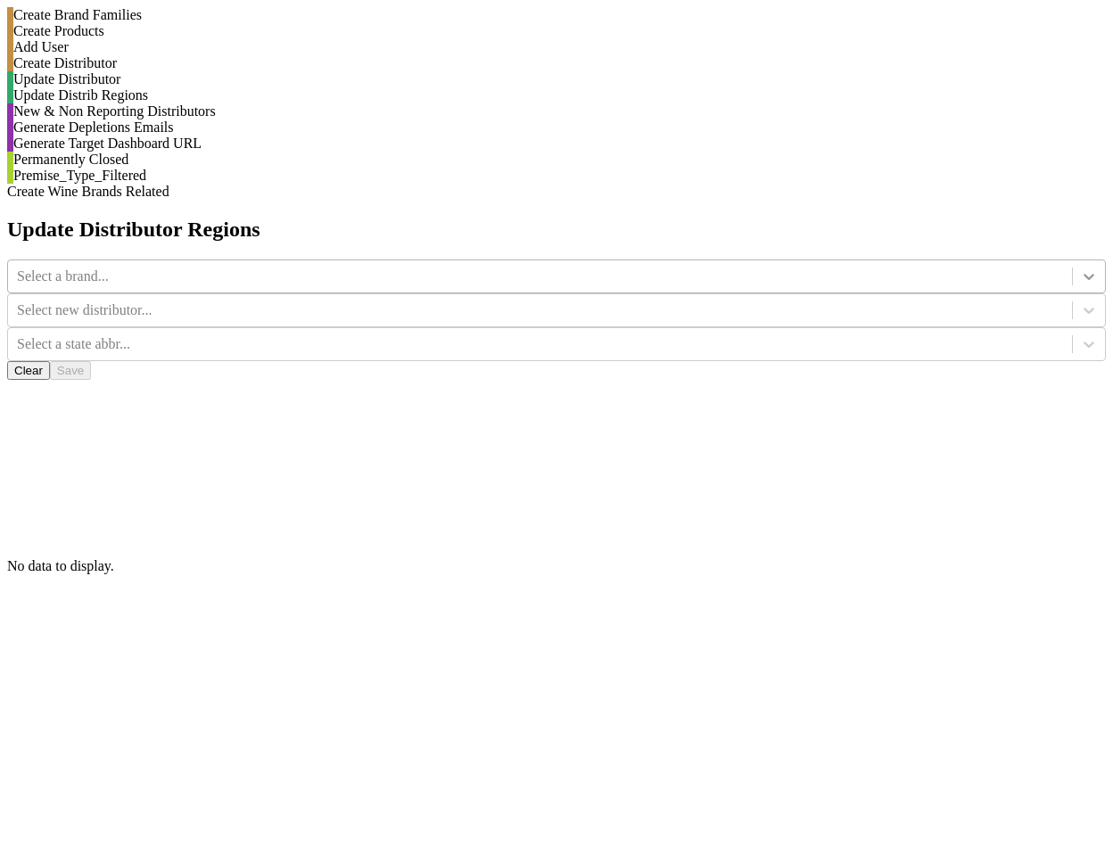
click at [1080, 268] on icon at bounding box center [1089, 277] width 18 height 18
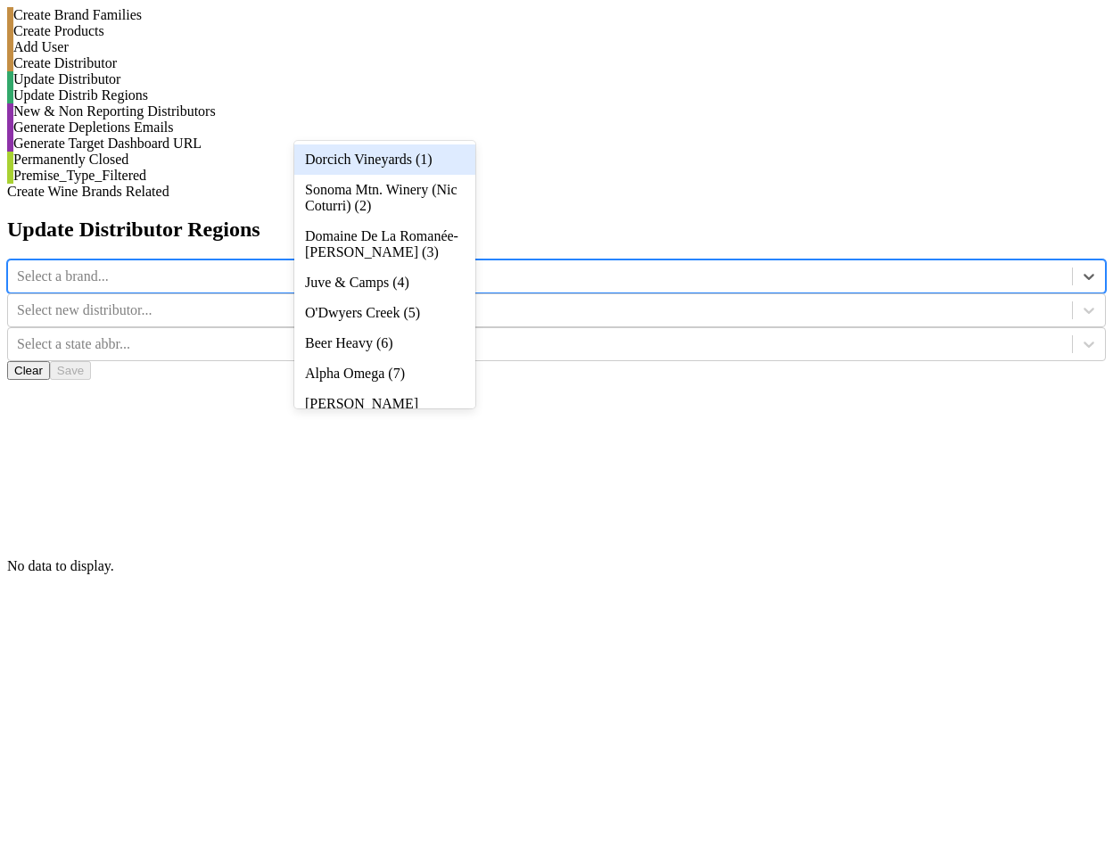
click at [457, 158] on div "Dorcich Vineyards (1)" at bounding box center [384, 159] width 181 height 30
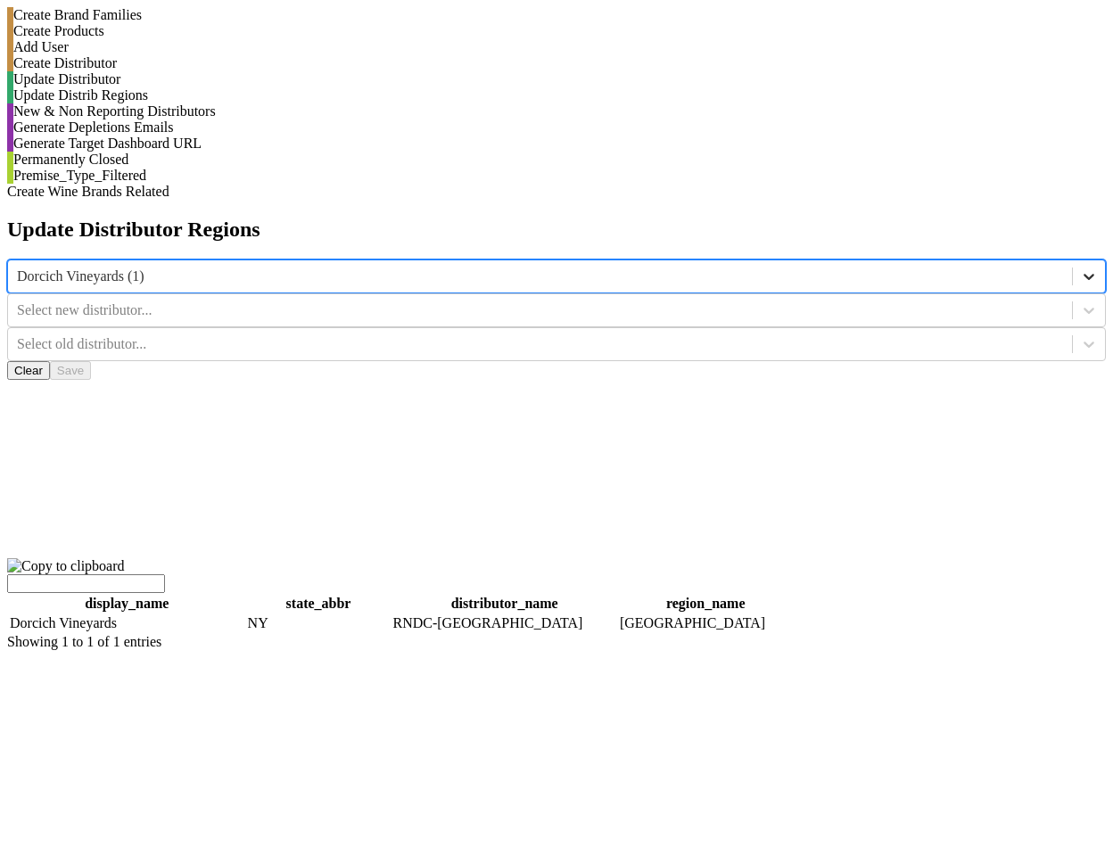
click at [1080, 268] on icon at bounding box center [1089, 277] width 18 height 18
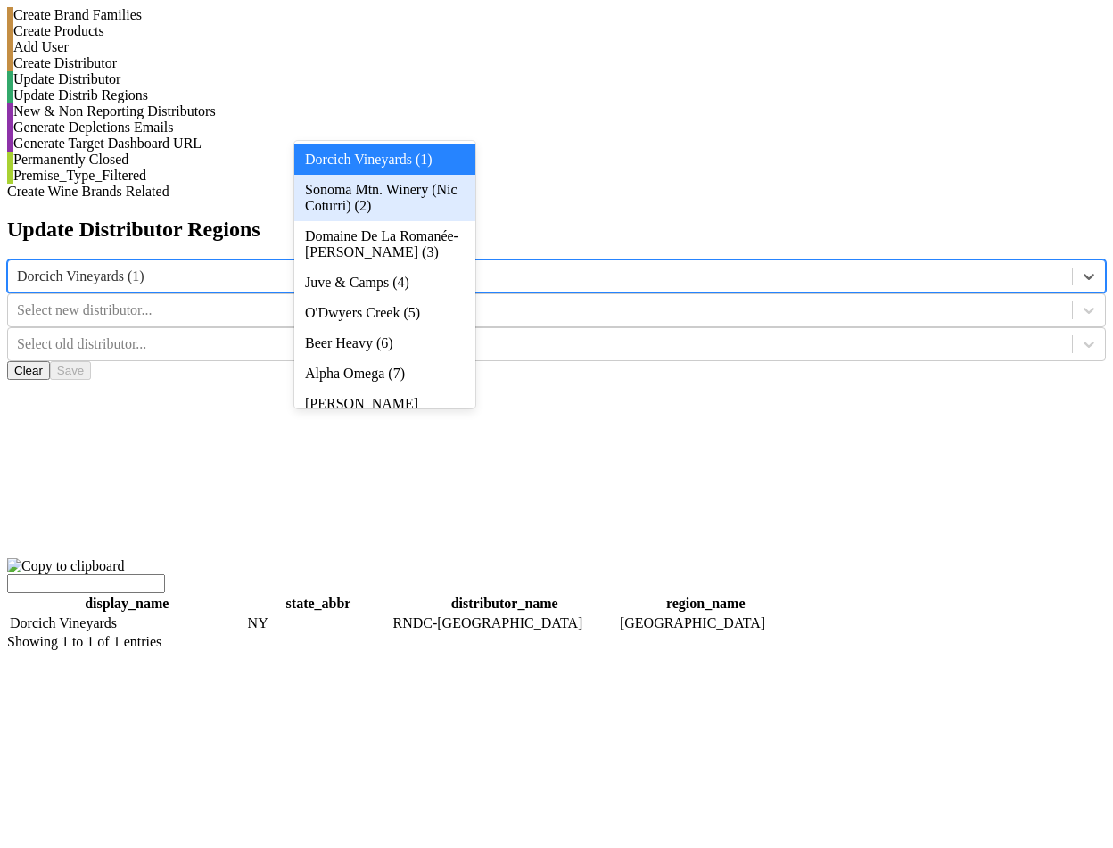
click at [450, 208] on div "Sonoma Mtn. Winery (Nic Coturri) (2)" at bounding box center [384, 198] width 181 height 46
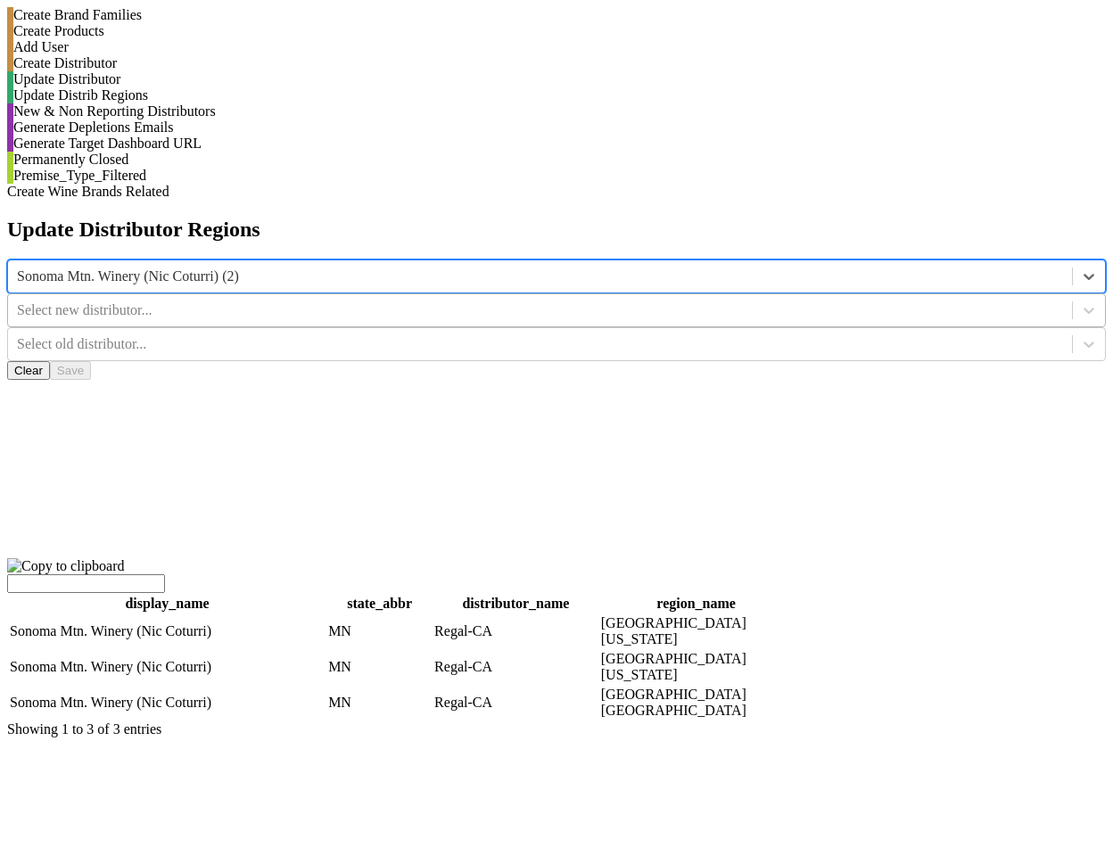
click at [594, 301] on div at bounding box center [540, 311] width 1046 height 20
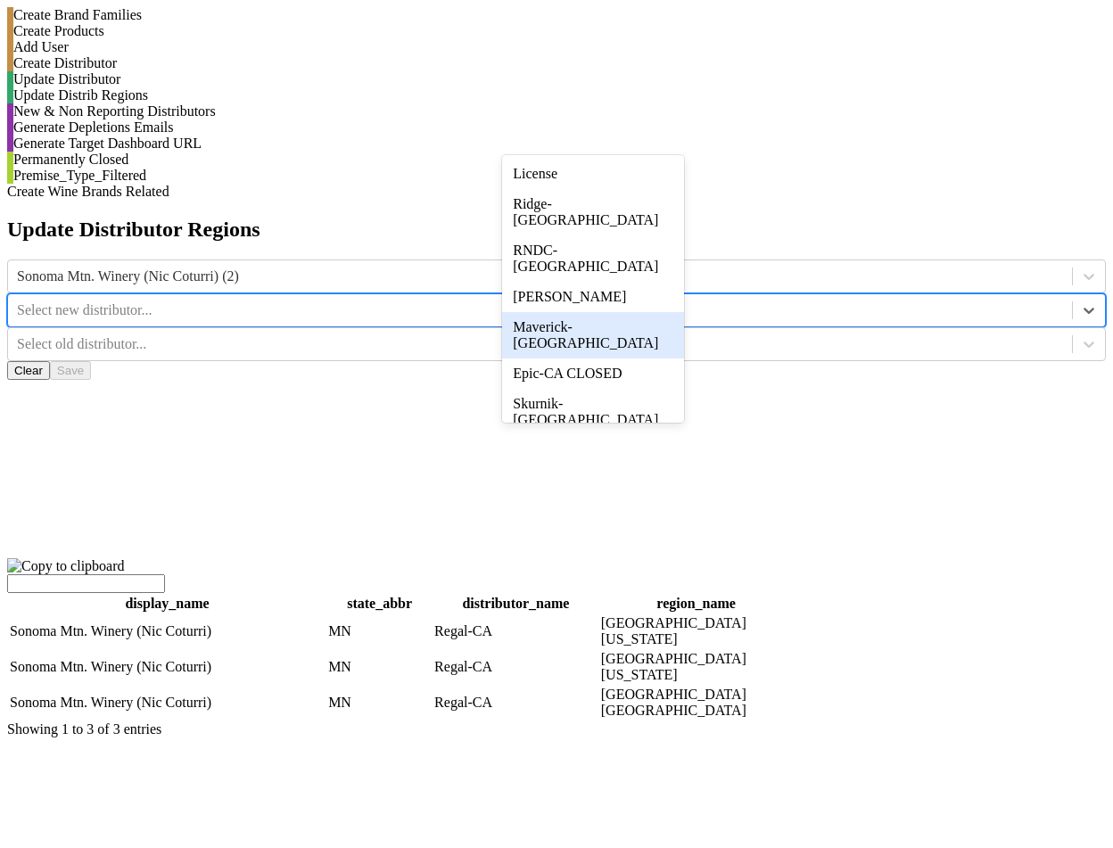
click at [650, 312] on div "Maverick-[GEOGRAPHIC_DATA]" at bounding box center [592, 335] width 181 height 46
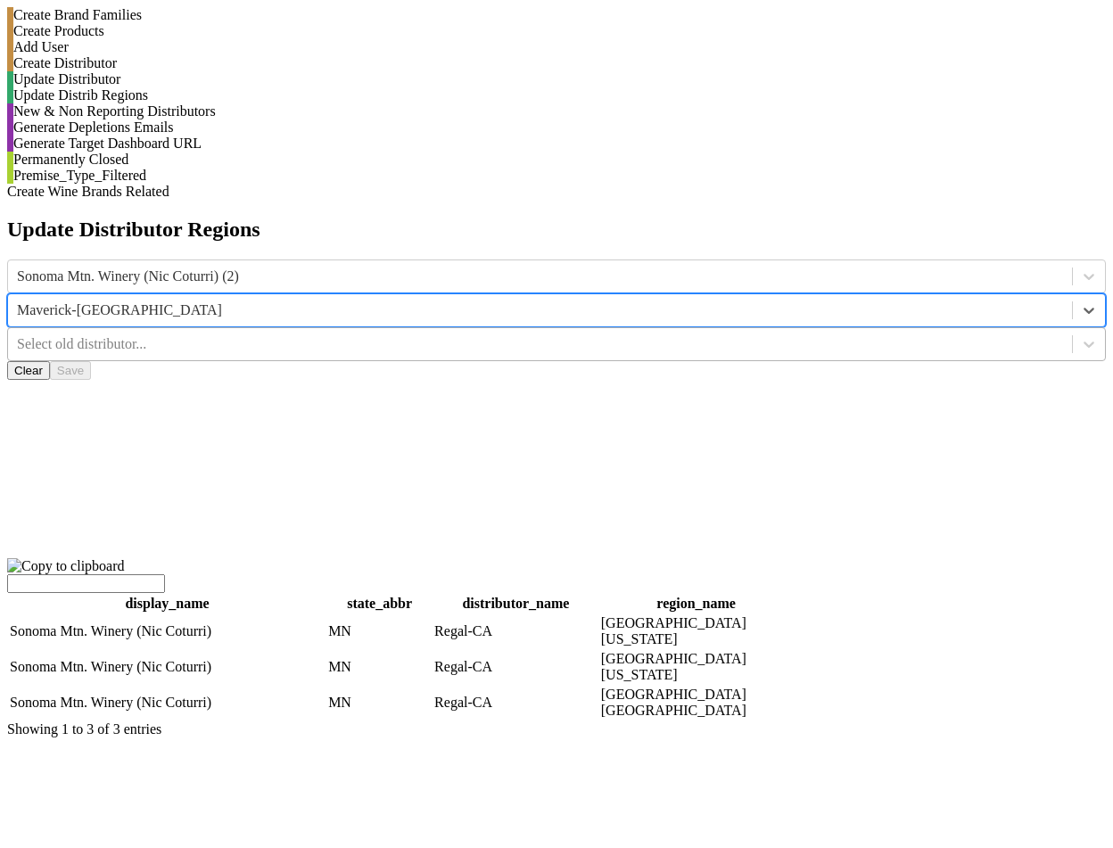
click at [801, 336] on div "Select old distributor..." at bounding box center [540, 344] width 1046 height 16
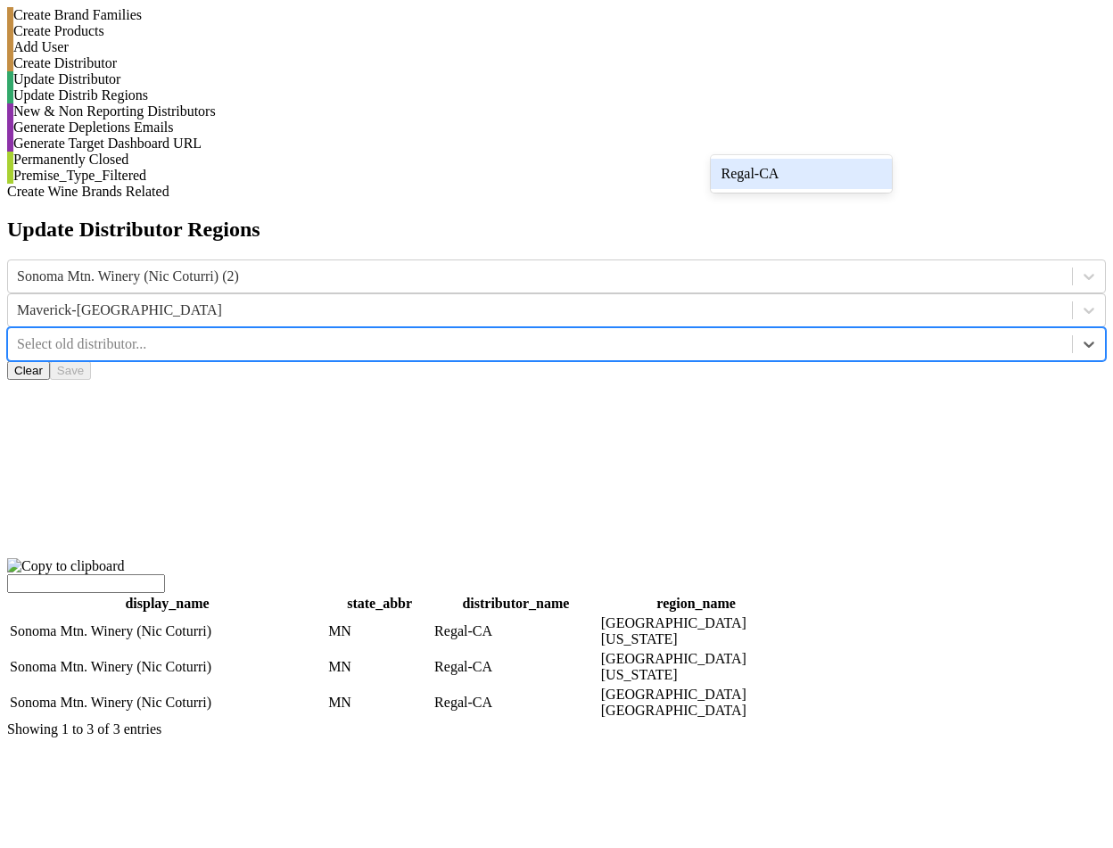
click at [803, 169] on div "Regal-CA" at bounding box center [801, 174] width 181 height 30
click at [91, 361] on button "Save" at bounding box center [70, 370] width 41 height 19
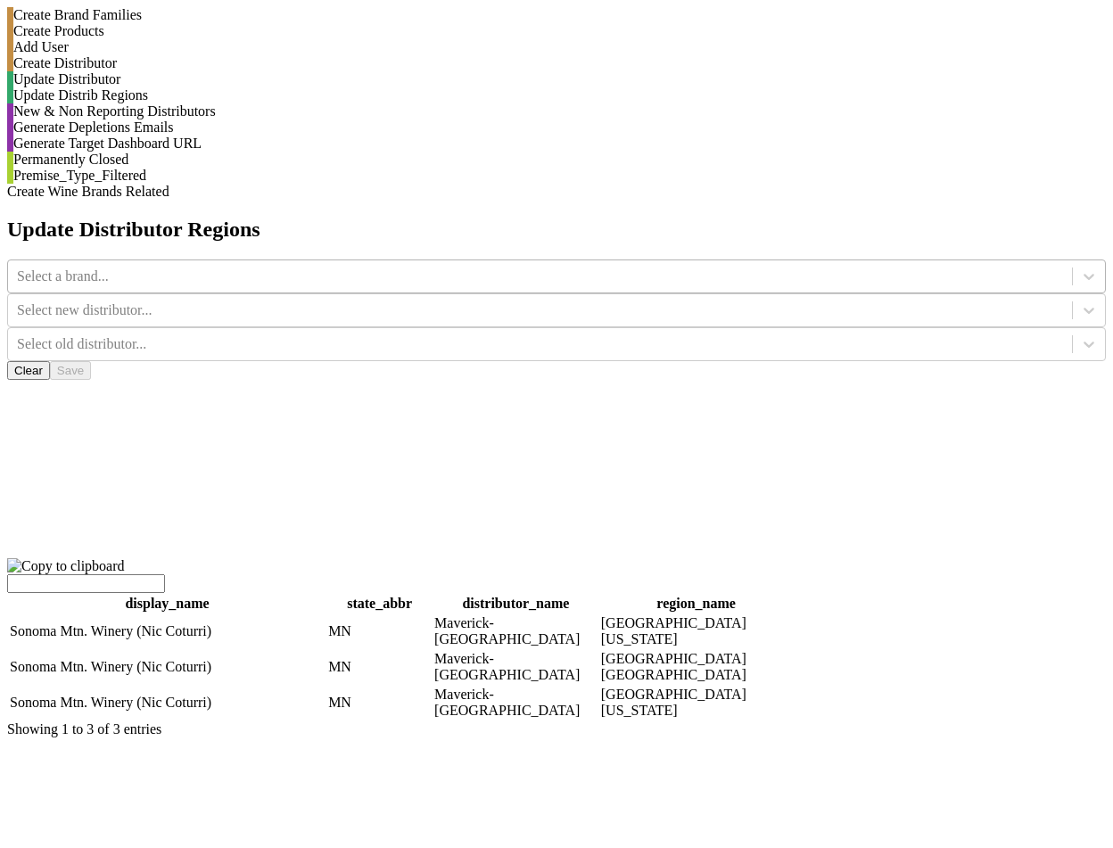
click at [436, 263] on div "Select a brand..." at bounding box center [540, 276] width 1064 height 27
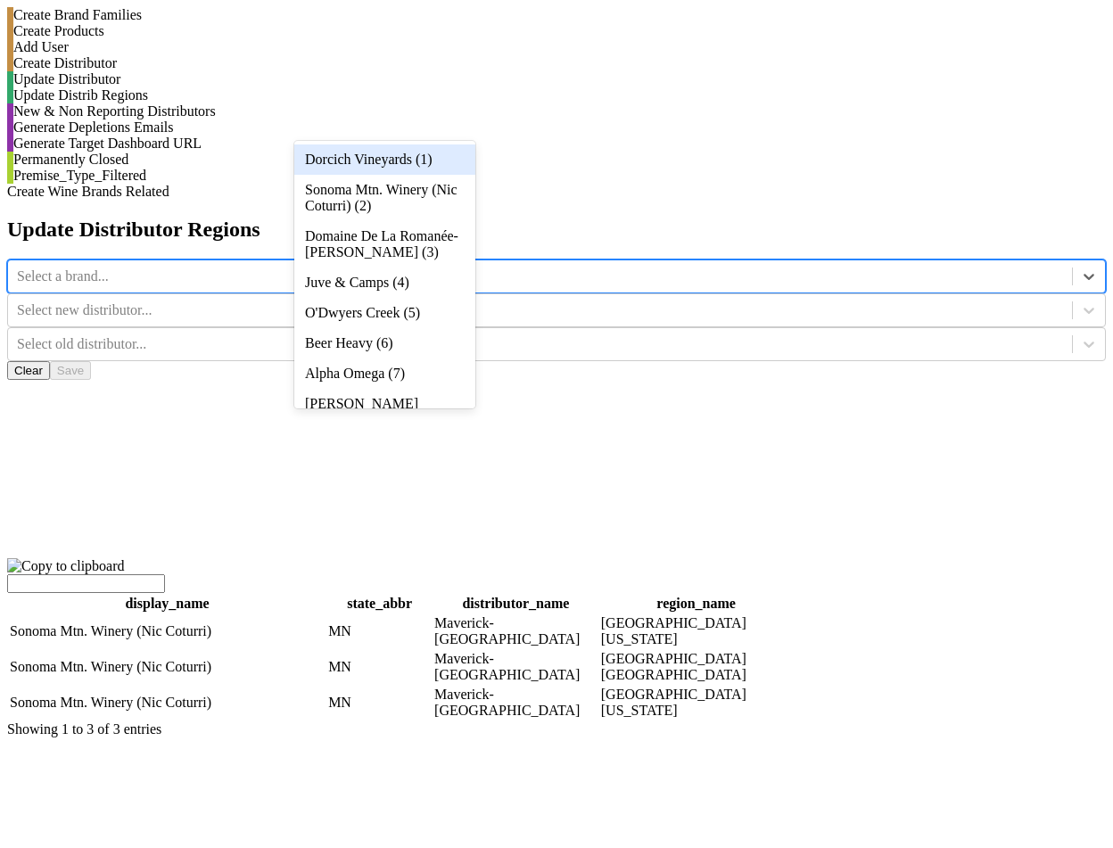
click at [439, 152] on div "Dorcich Vineyards (1)" at bounding box center [384, 159] width 181 height 30
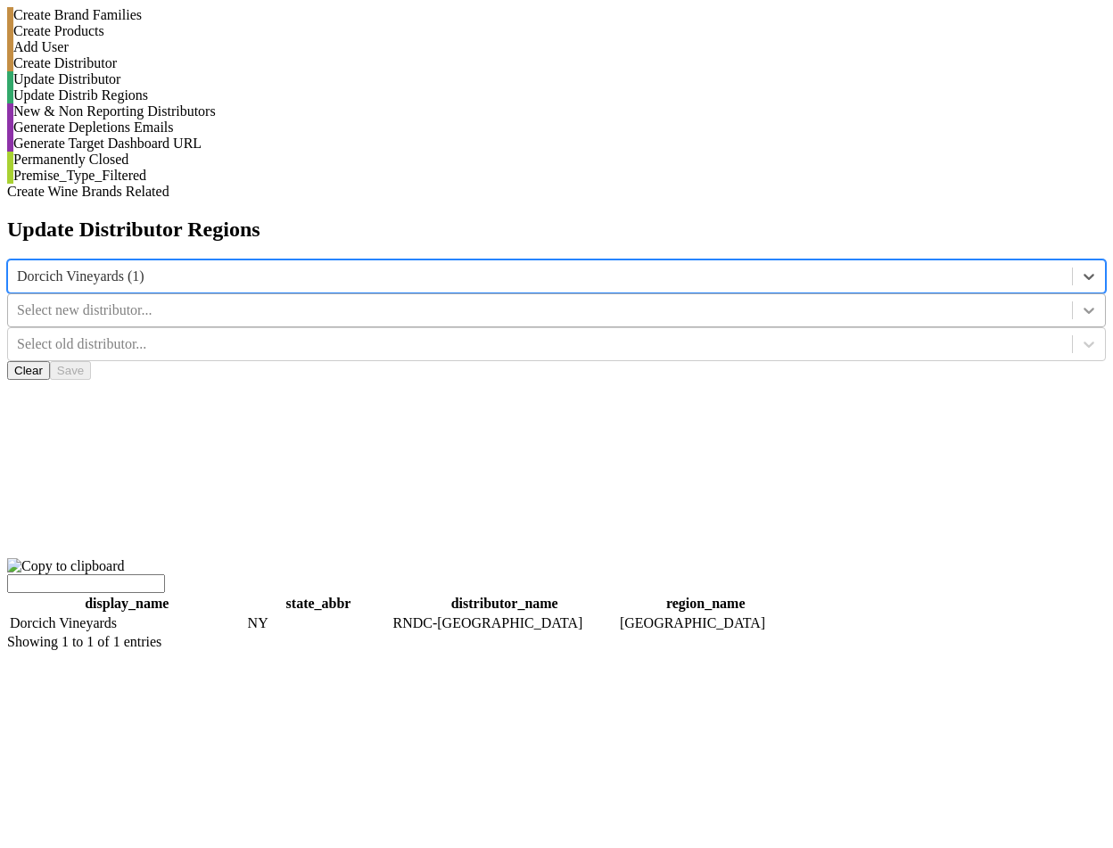
click at [1073, 294] on div at bounding box center [1089, 310] width 32 height 32
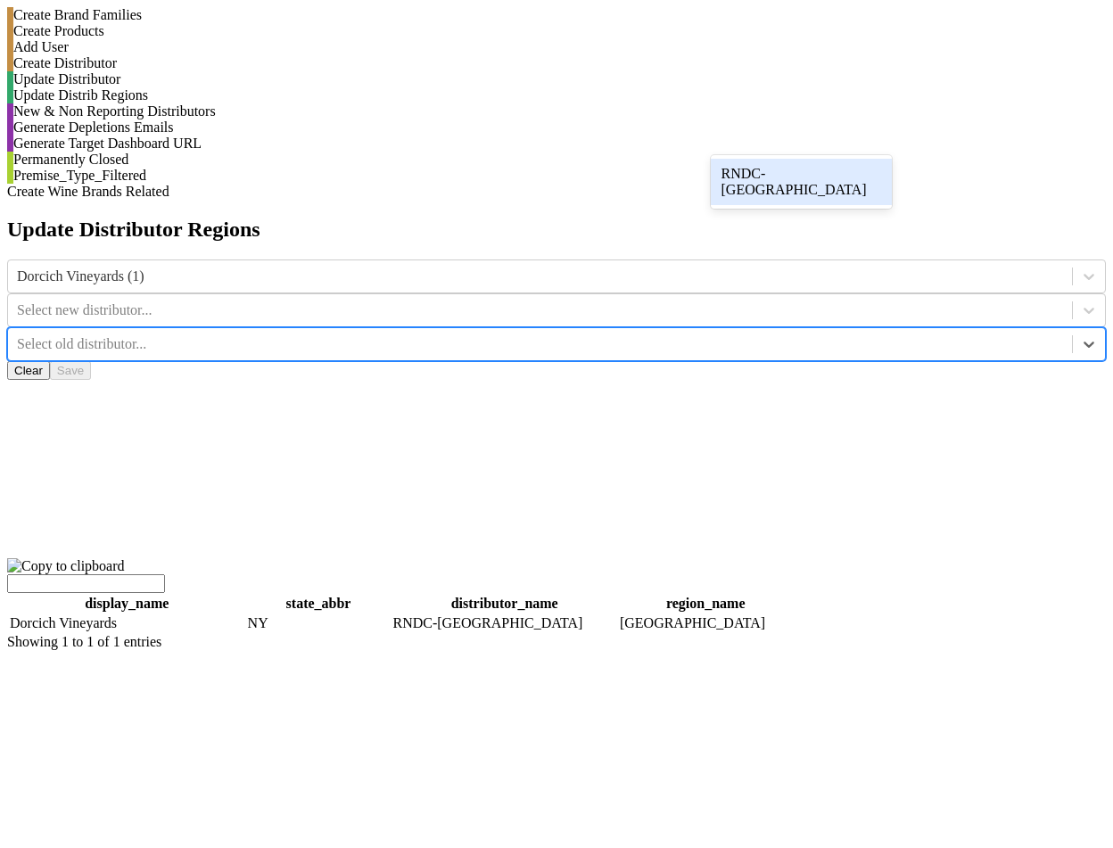
click at [772, 334] on div at bounding box center [540, 344] width 1046 height 20
click at [773, 170] on div "RNDC-[GEOGRAPHIC_DATA]" at bounding box center [801, 182] width 181 height 46
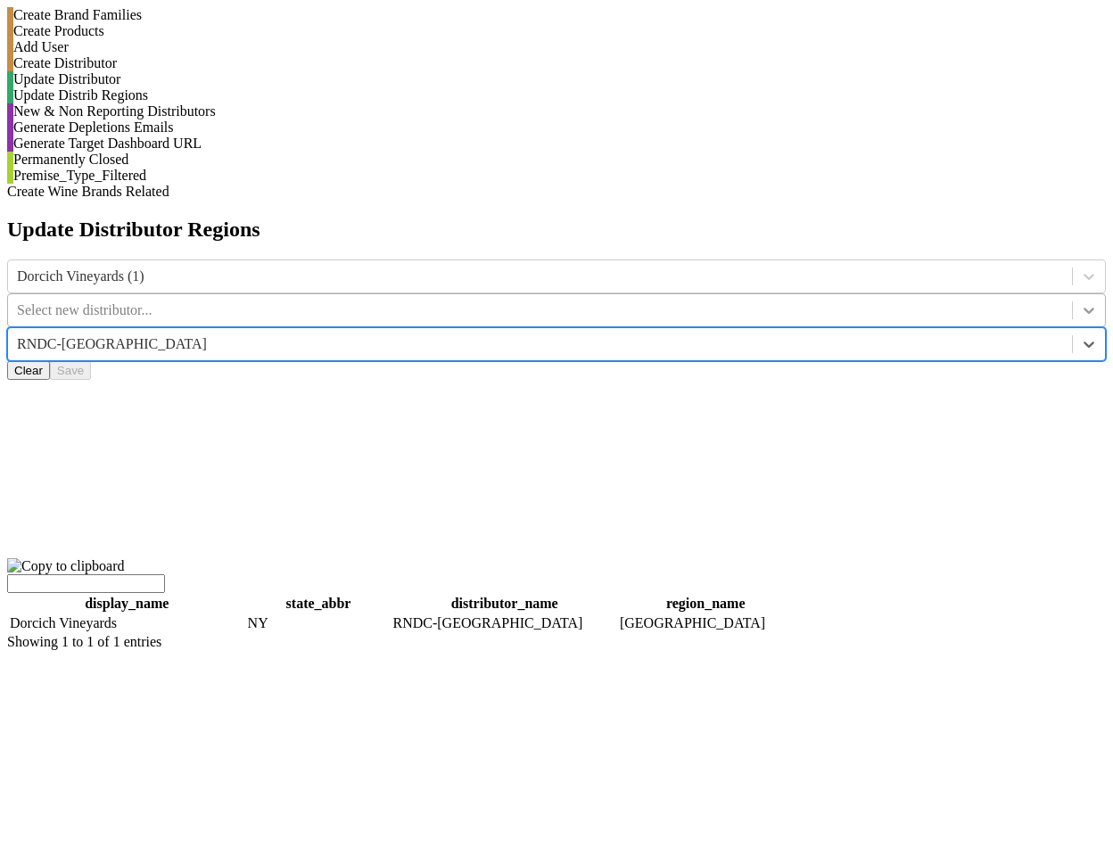
click at [1073, 294] on div at bounding box center [1089, 310] width 32 height 32
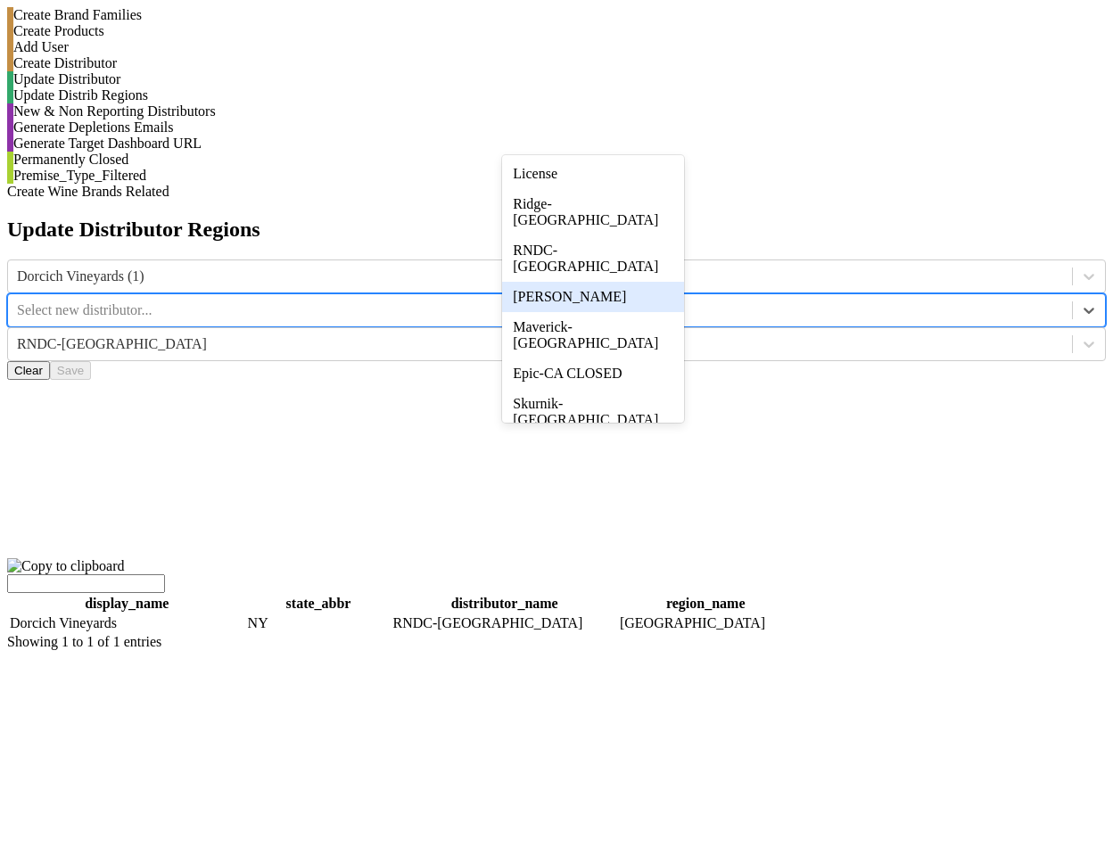
click at [654, 285] on div "[PERSON_NAME]" at bounding box center [592, 297] width 181 height 30
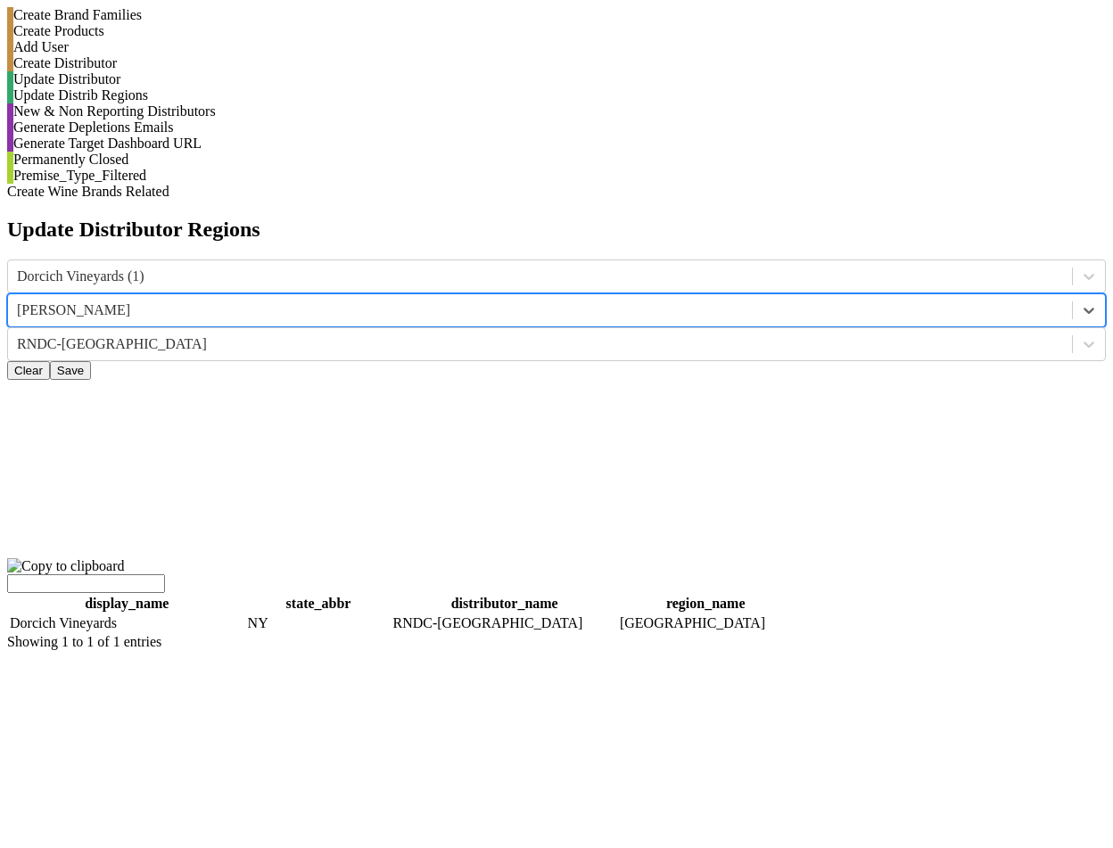
click at [91, 361] on button "Save" at bounding box center [70, 370] width 41 height 19
